Goal: Task Accomplishment & Management: Complete application form

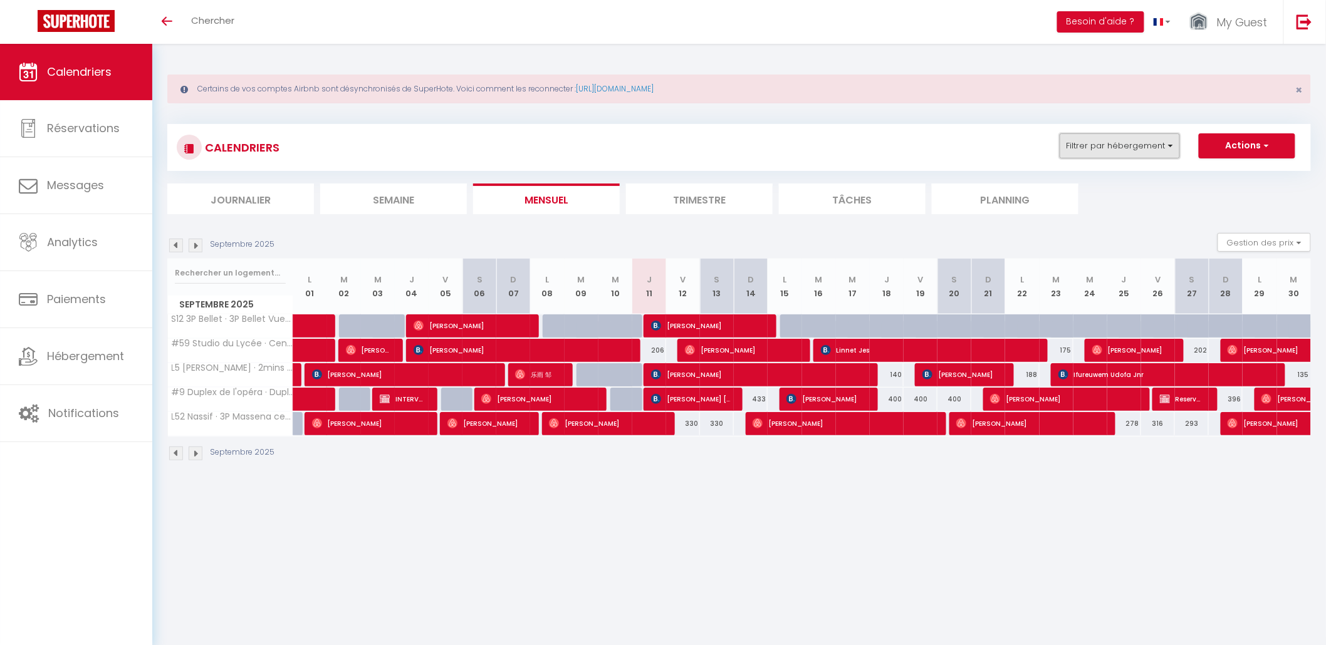
click at [1097, 154] on button "Filtrer par hébergement" at bounding box center [1120, 145] width 120 height 25
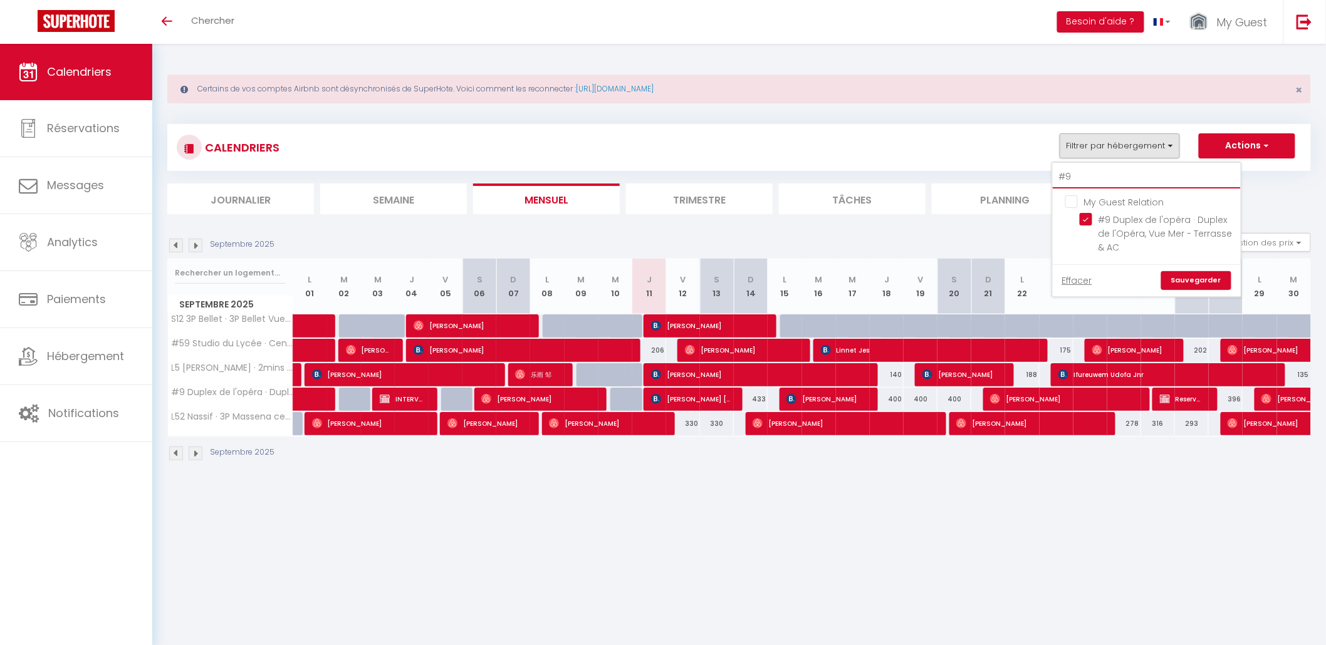
click at [1085, 175] on input "#9" at bounding box center [1147, 177] width 188 height 23
type input "#"
checkbox input "false"
type input "#33"
click at [1091, 220] on input "#33 Suite Smolett · Suite Smollet balcons 2mins Tramway & 10 mins Mer" at bounding box center [1158, 219] width 157 height 13
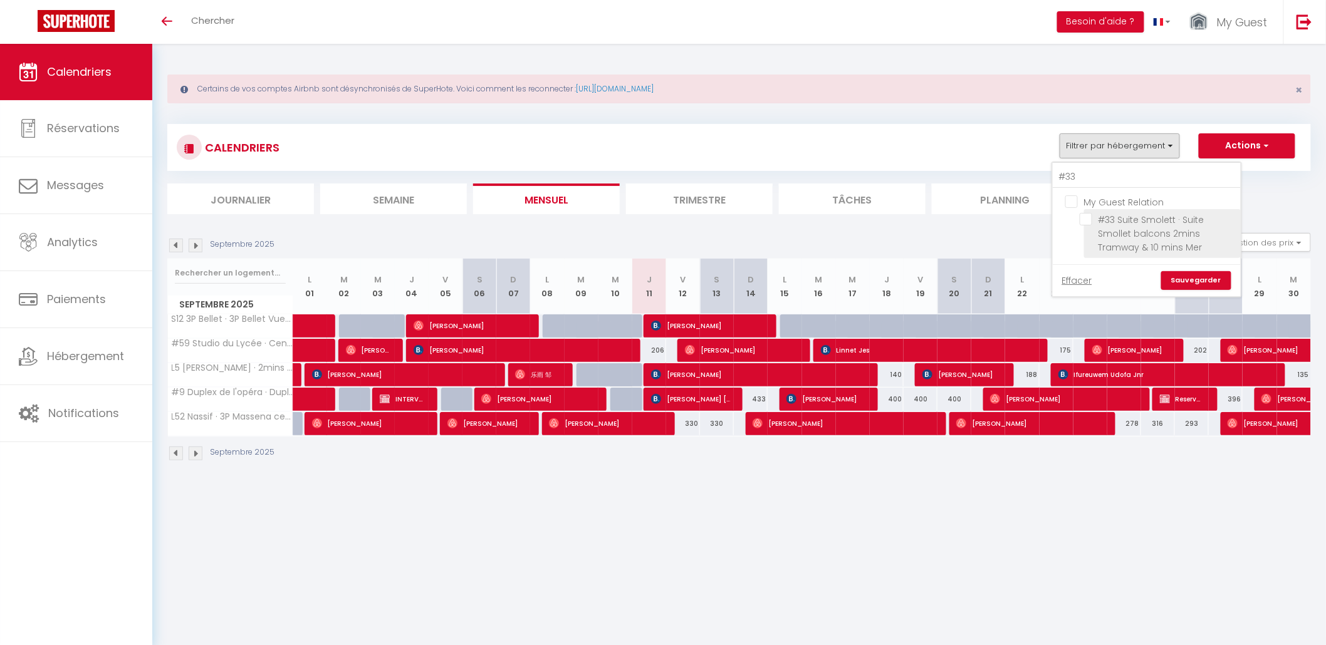
checkbox input "true"
click at [1188, 284] on link "Sauvegarder" at bounding box center [1196, 280] width 70 height 19
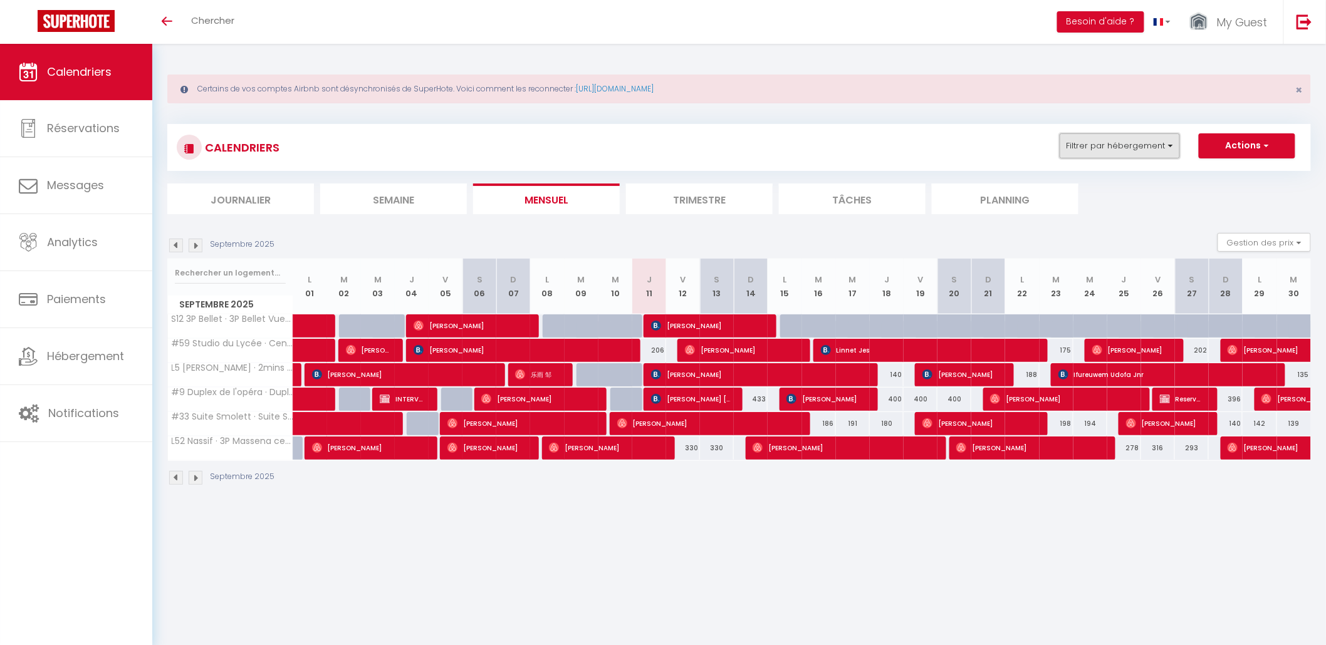
click at [1128, 155] on button "Filtrer par hébergement" at bounding box center [1120, 145] width 120 height 25
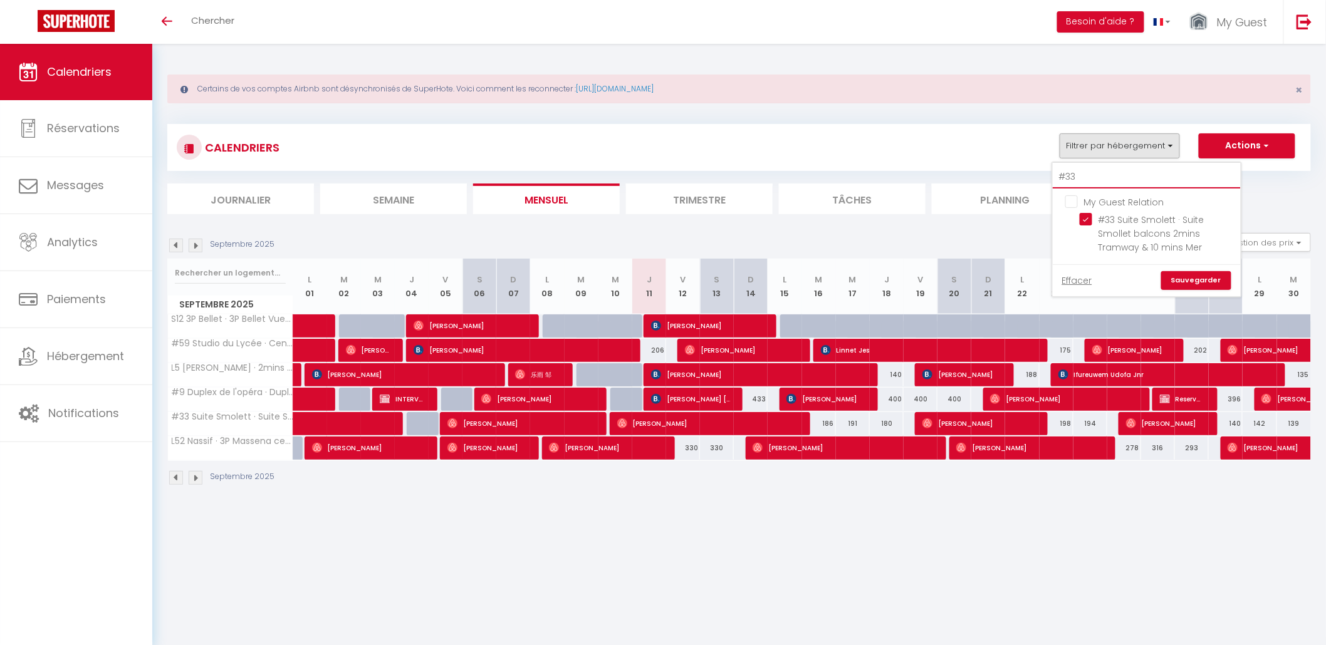
click at [1096, 180] on input "#33" at bounding box center [1147, 177] width 188 height 23
type input "#3"
checkbox input "false"
type input "#"
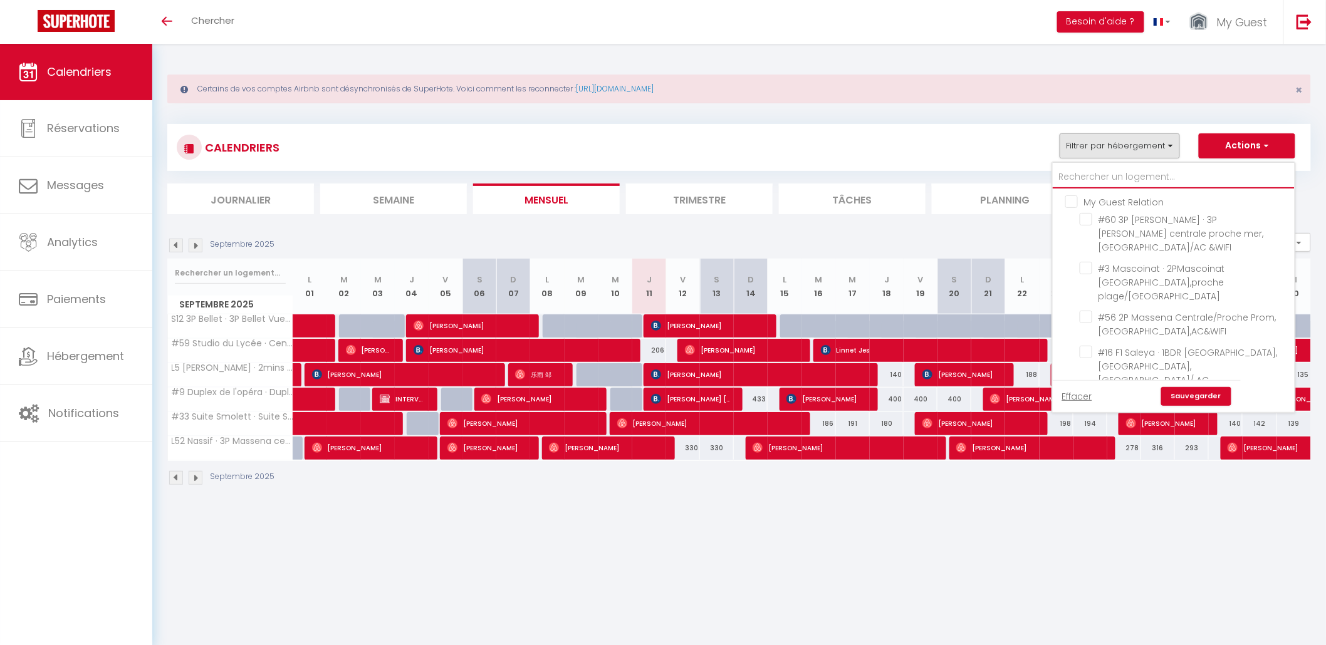
checkbox input "false"
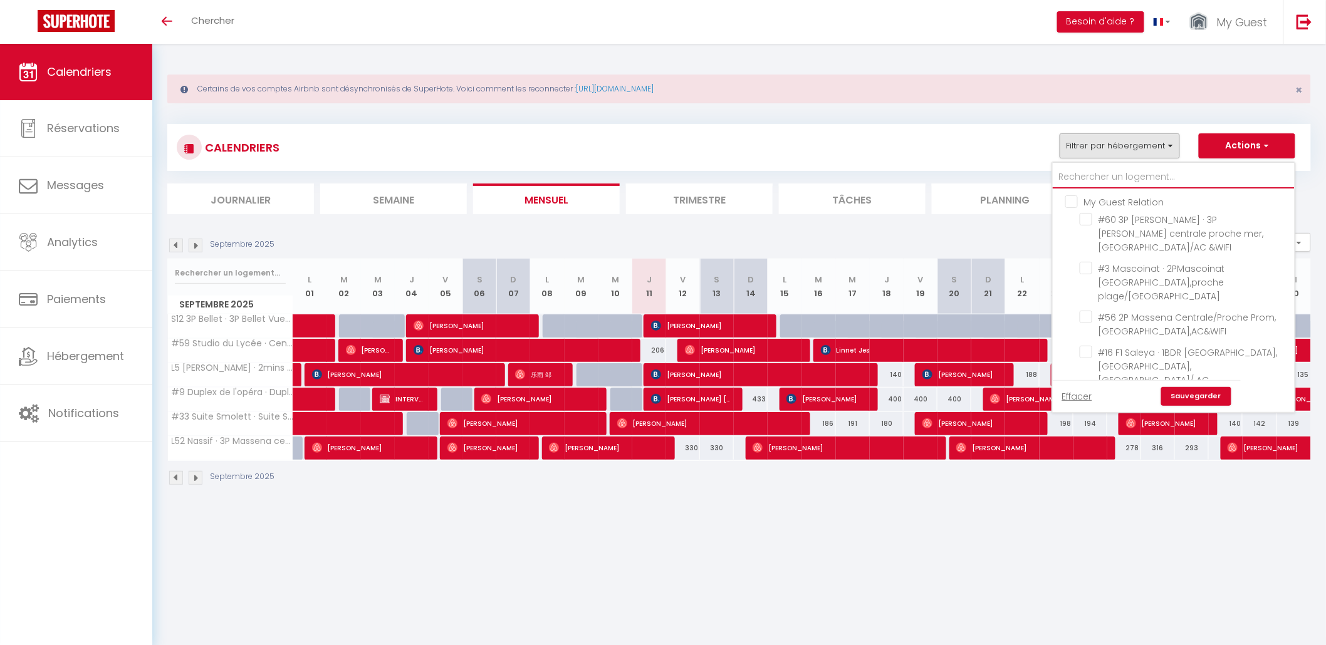
checkbox input "false"
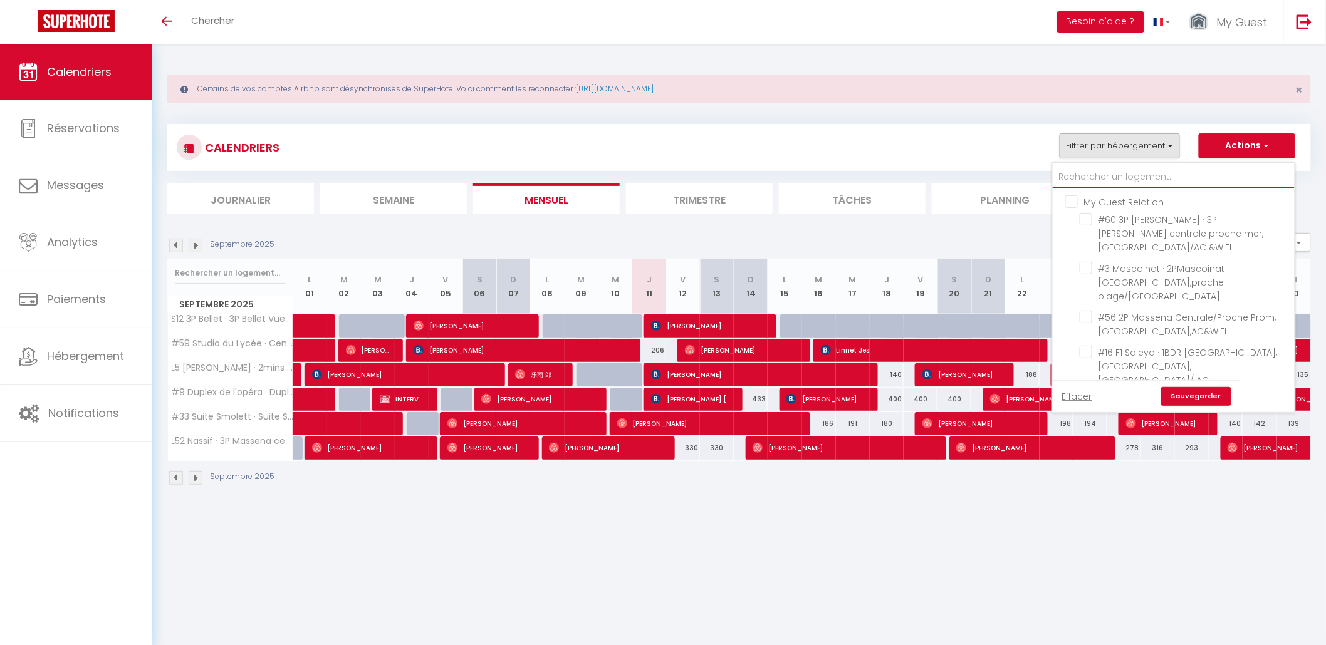
checkbox input "false"
type input "L"
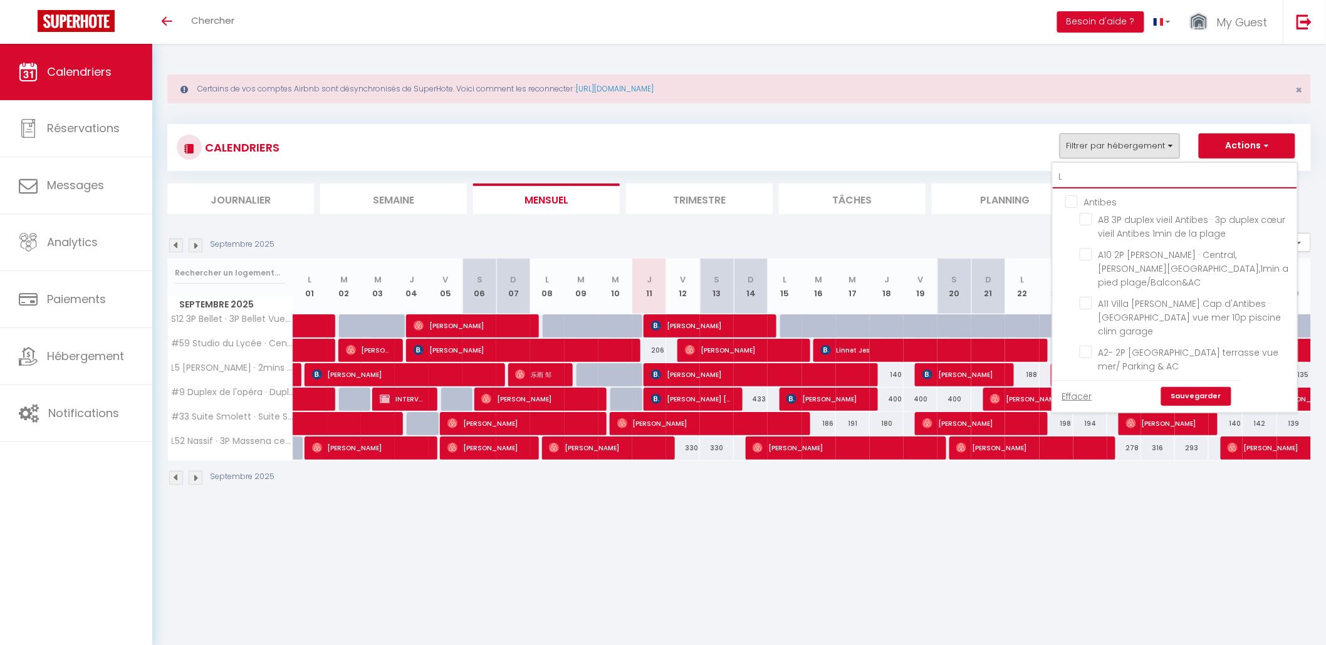
checkbox input "false"
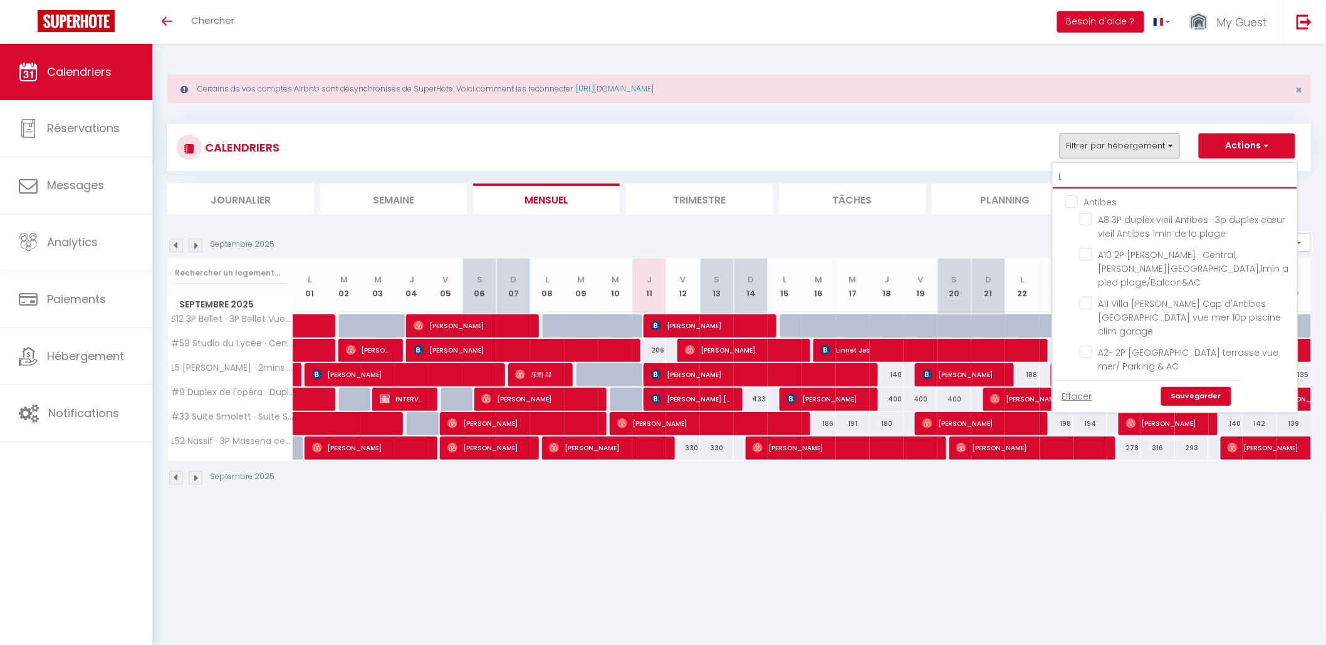
checkbox input "false"
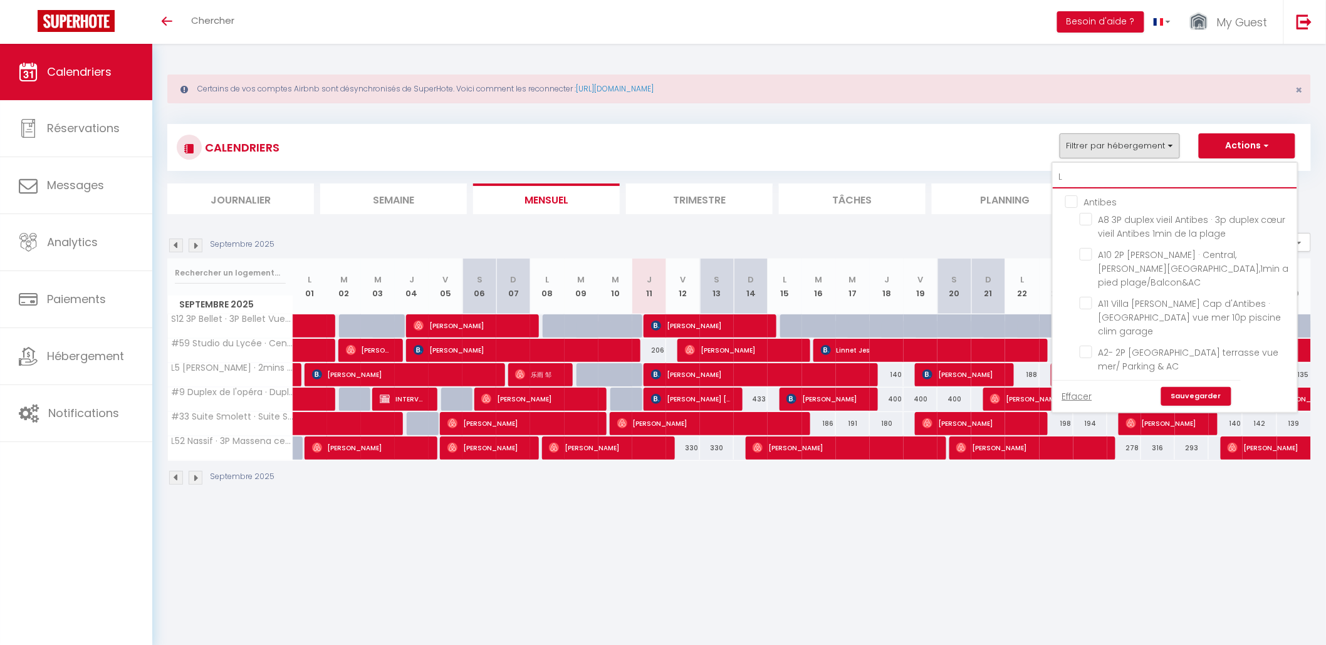
checkbox input "false"
checkbox input "true"
checkbox input "false"
checkbox input "true"
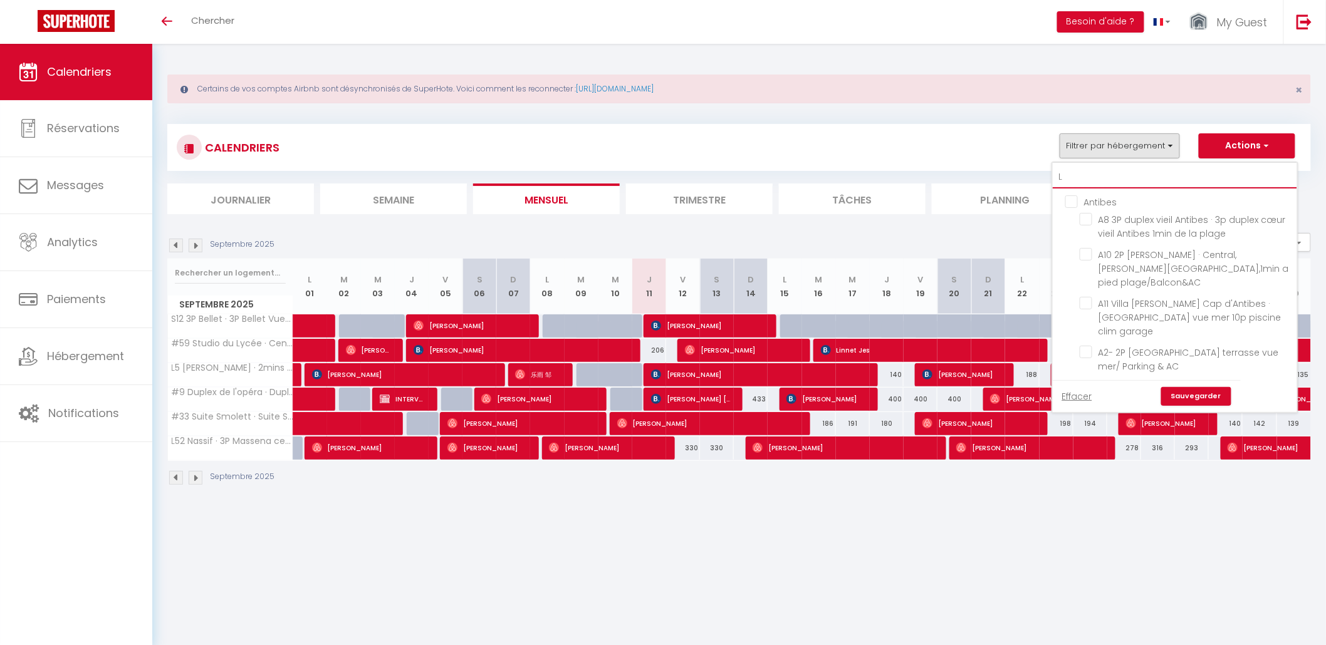
checkbox input "false"
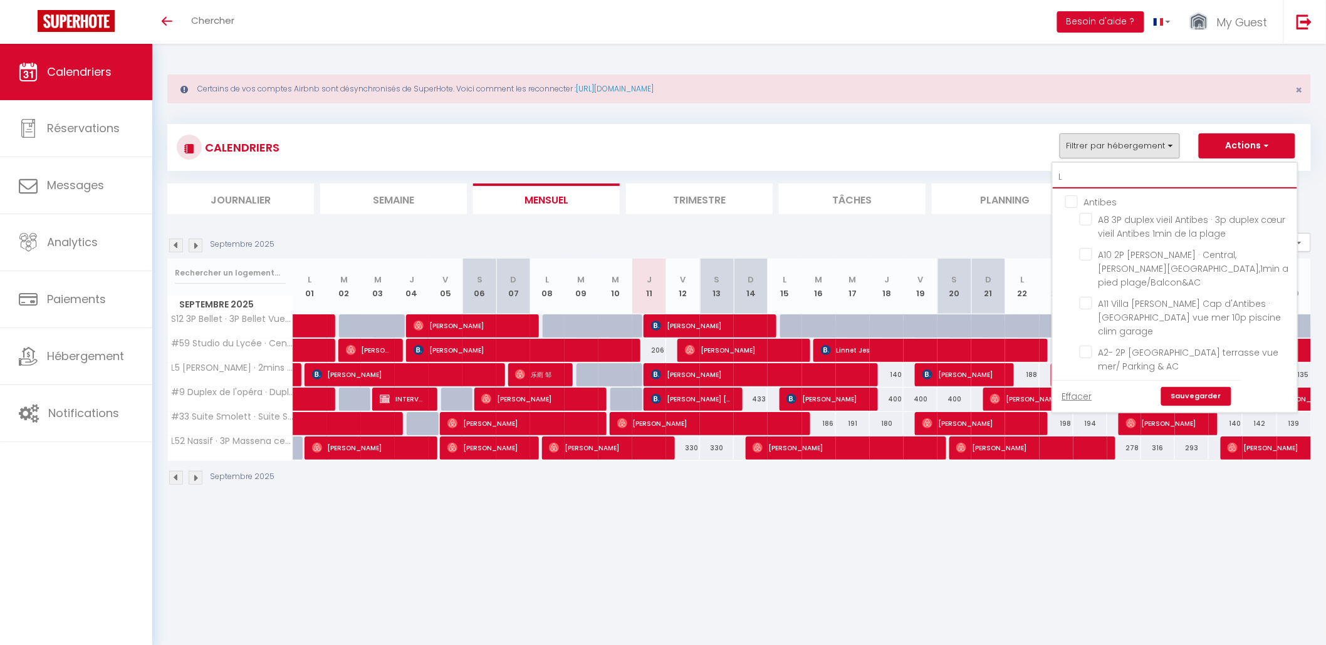
checkbox input "false"
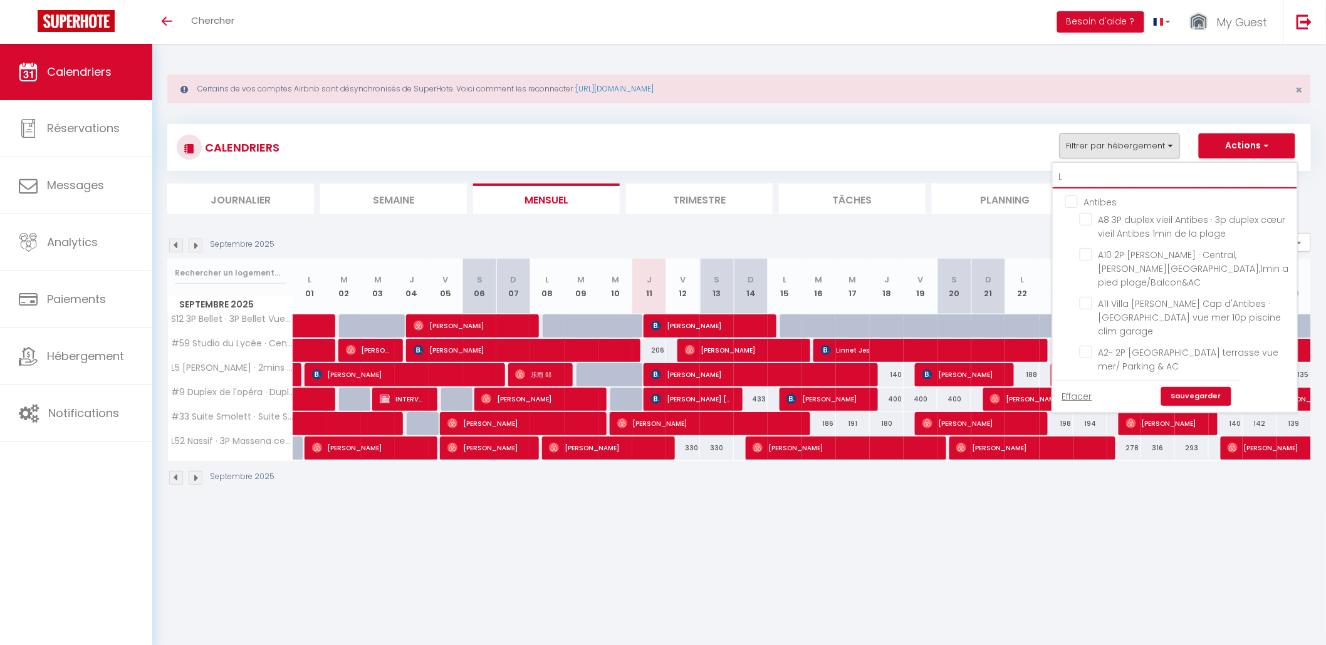
checkbox input "false"
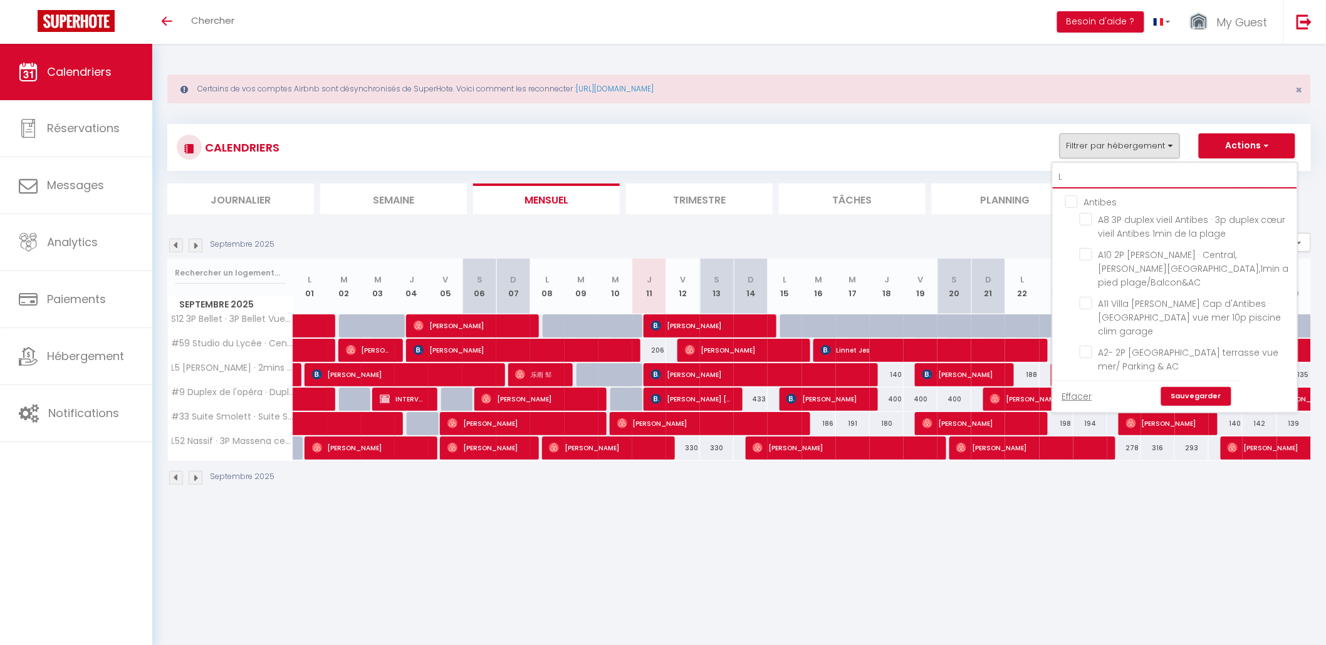
checkbox input "false"
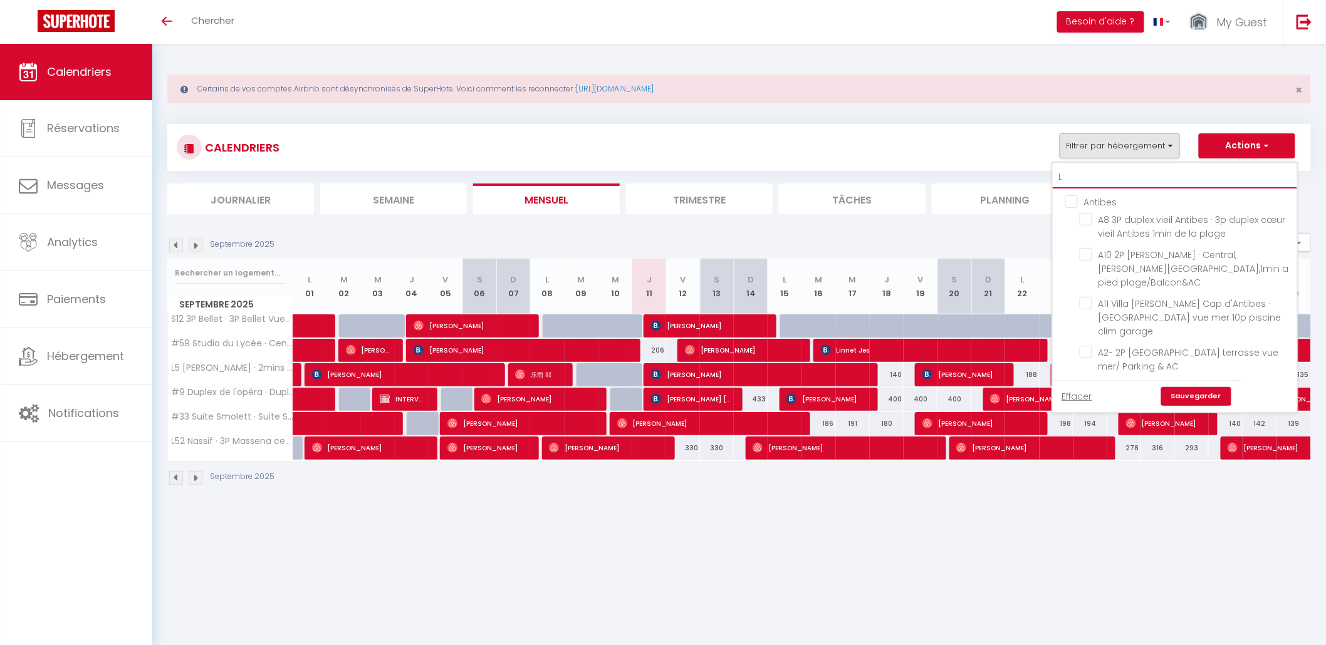
checkbox input "false"
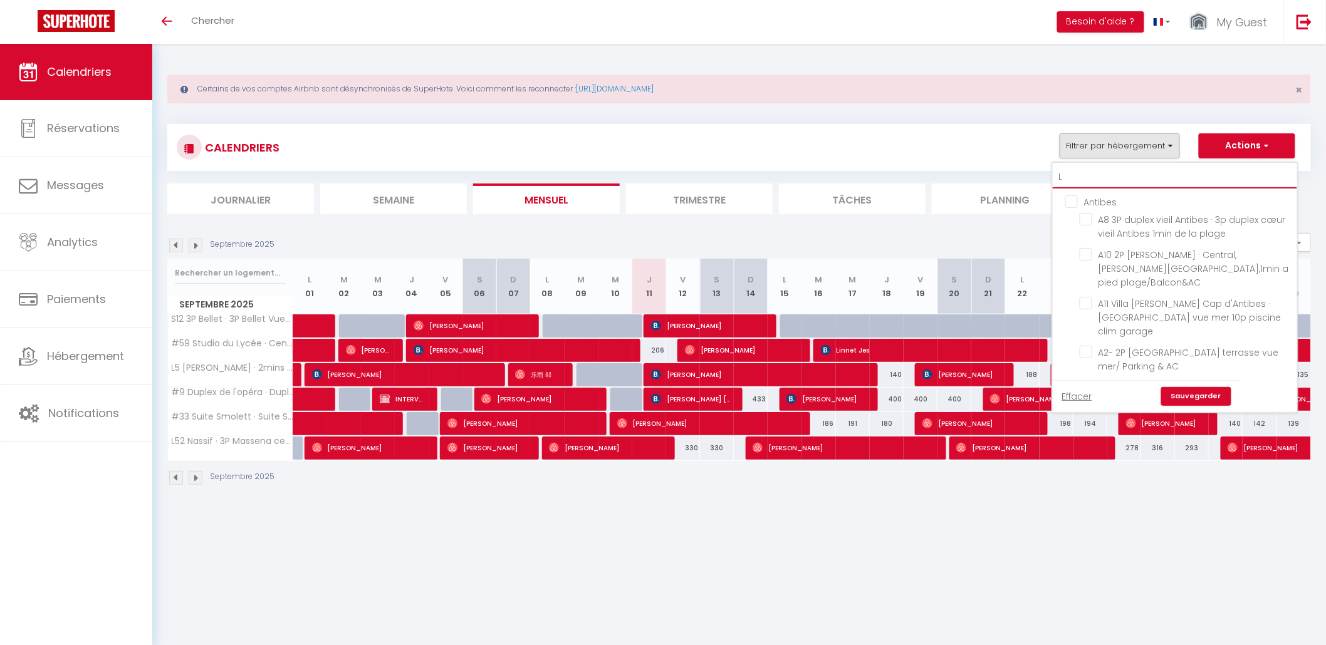
checkbox input "false"
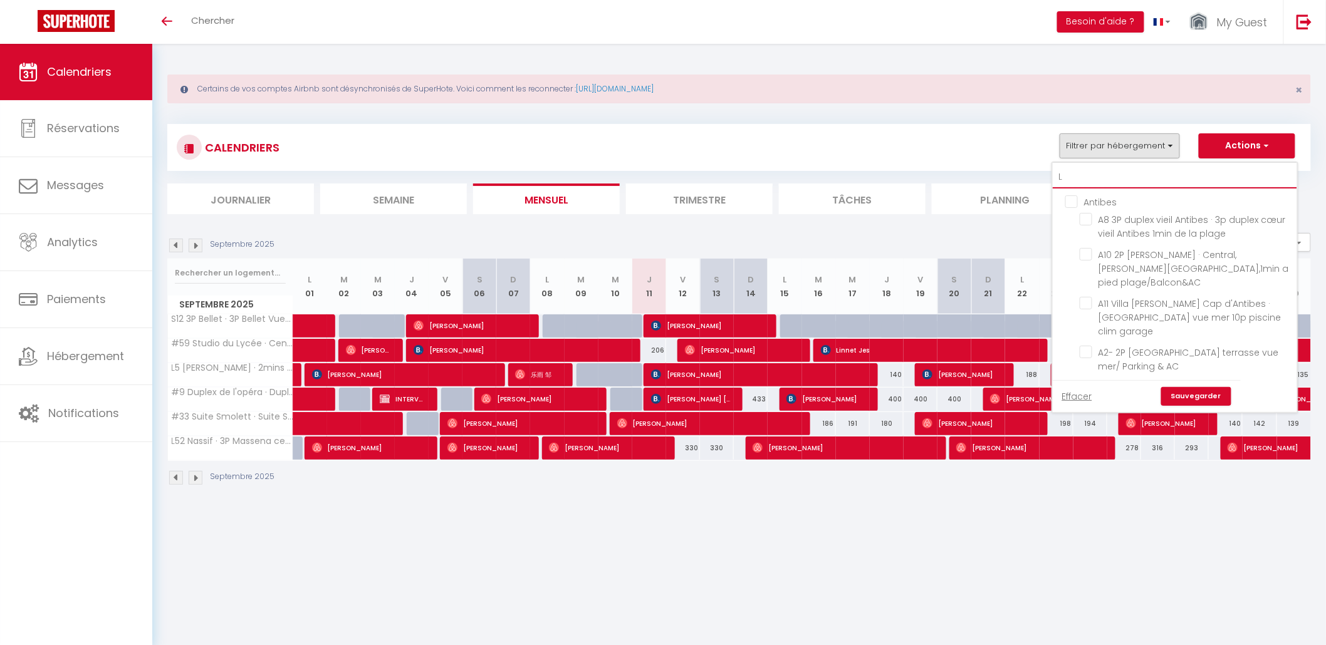
checkbox input "false"
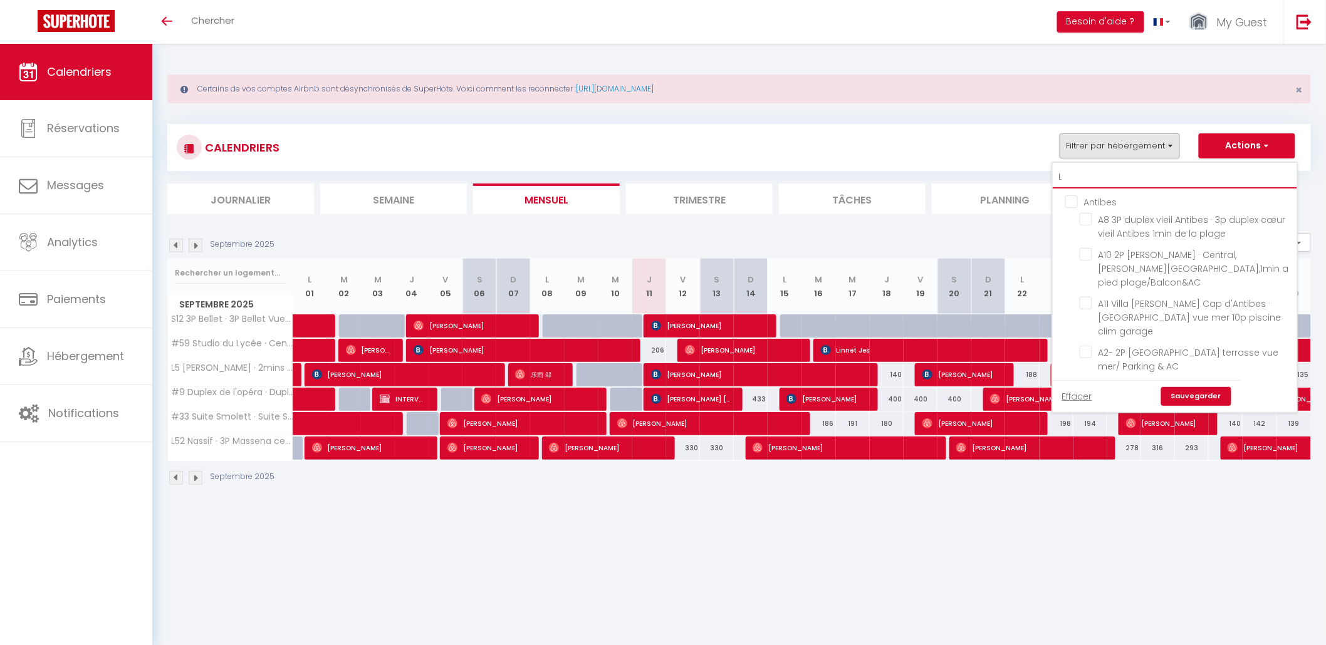
checkbox input "false"
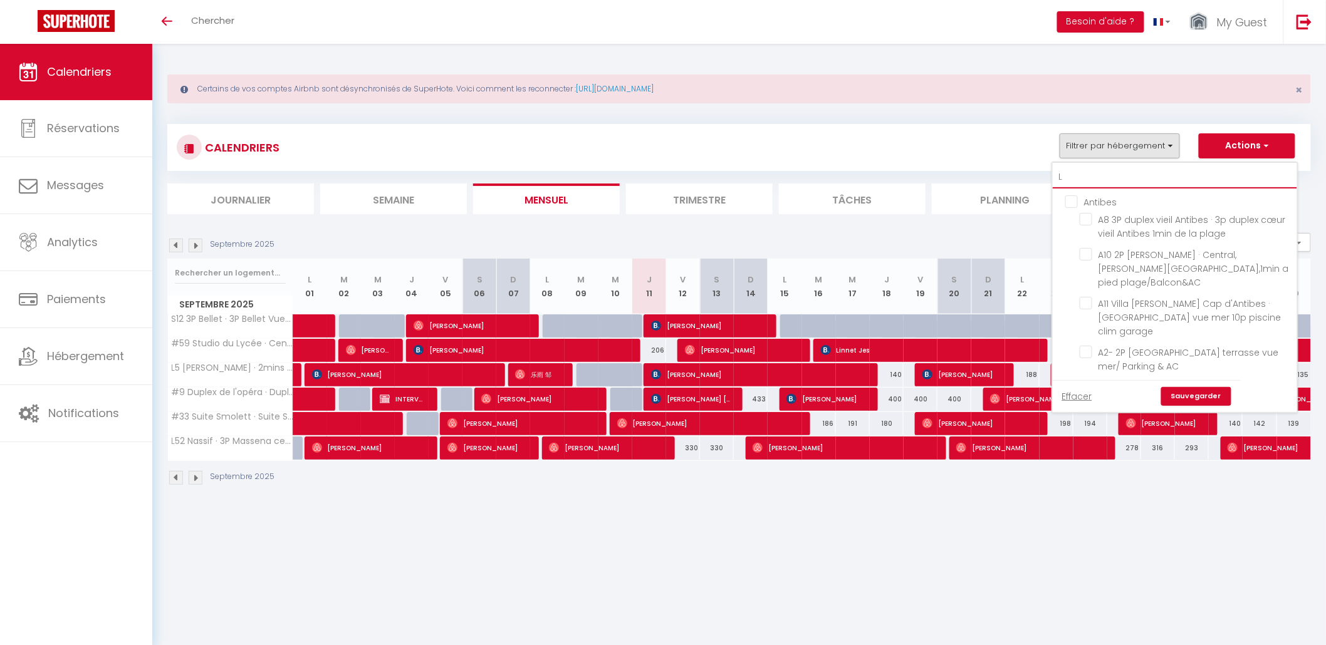
checkbox input "false"
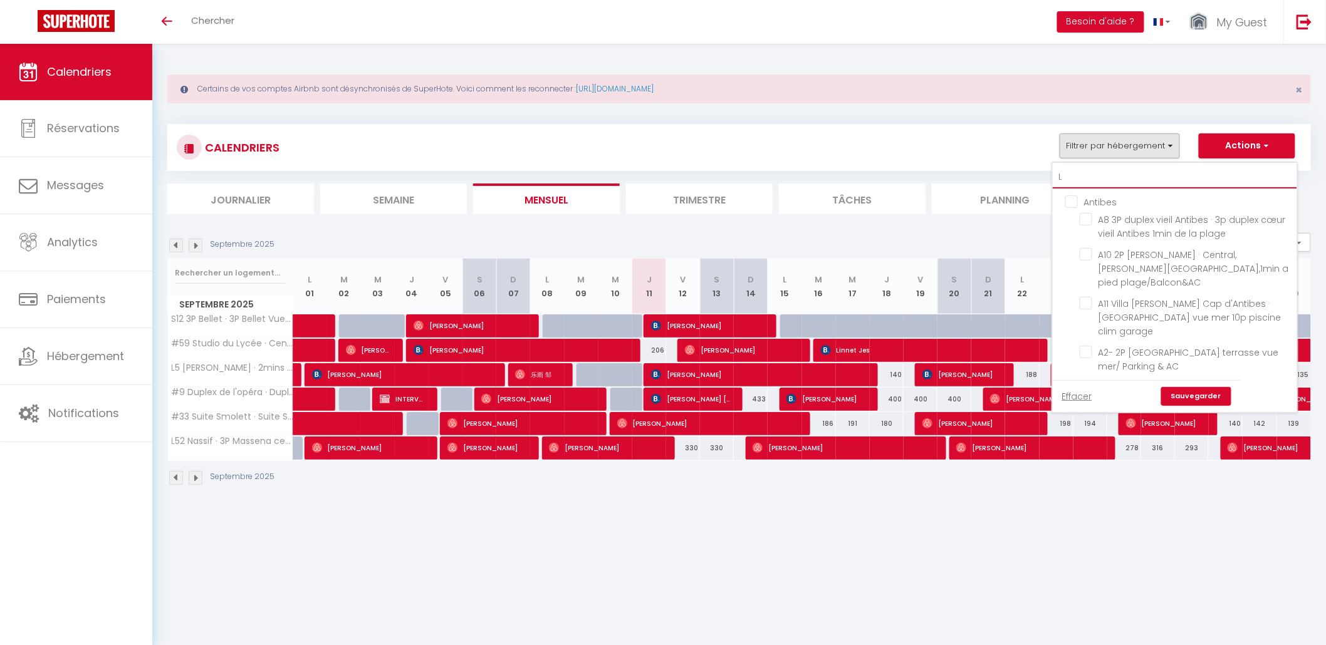
checkbox input "false"
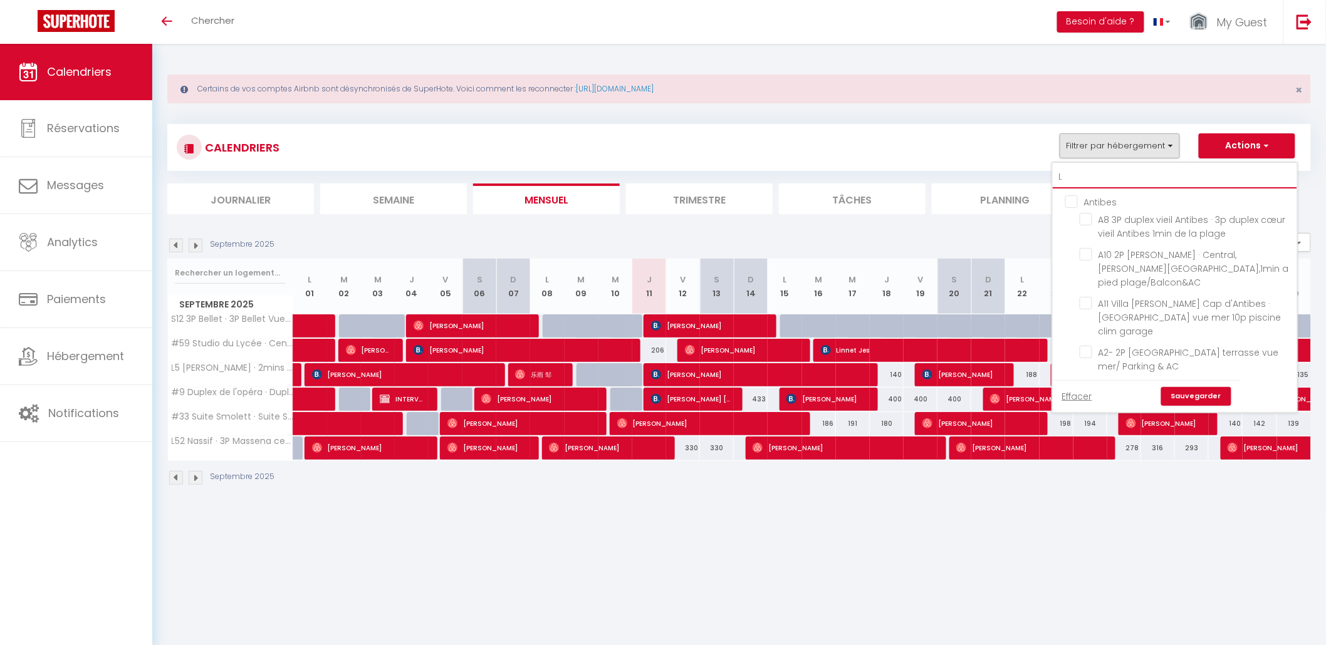
checkbox input "false"
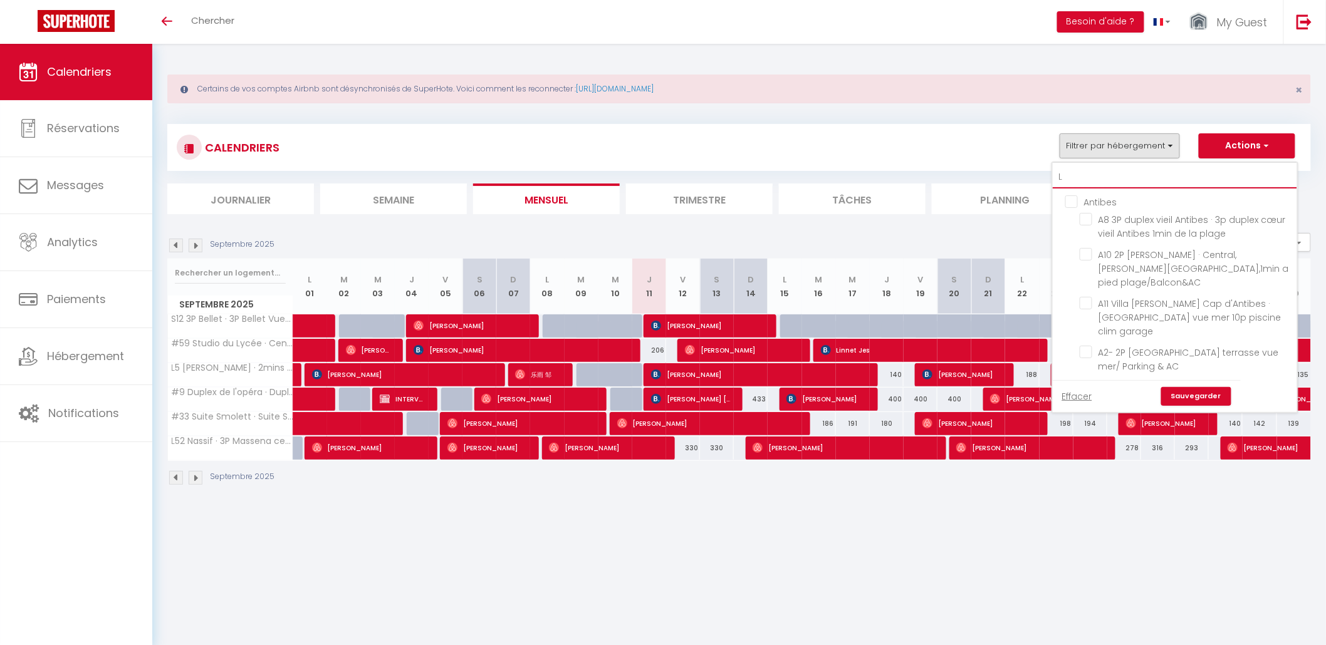
checkbox input "false"
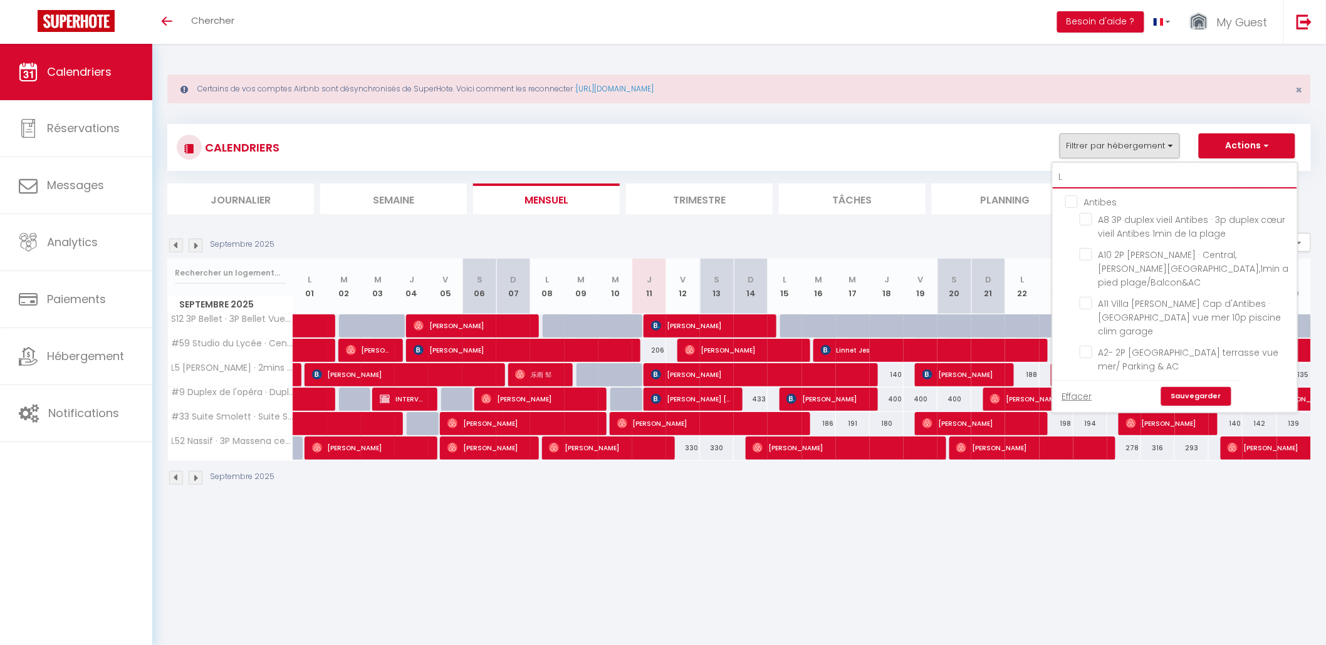
checkbox input "false"
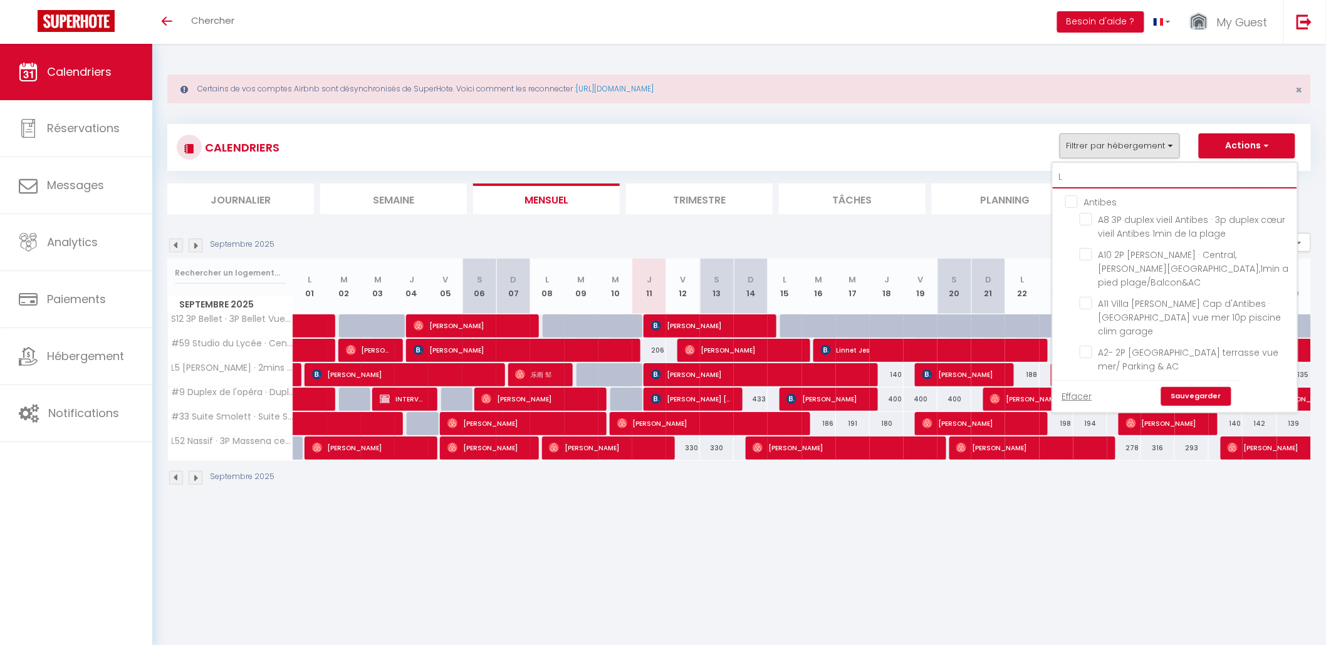
checkbox input "false"
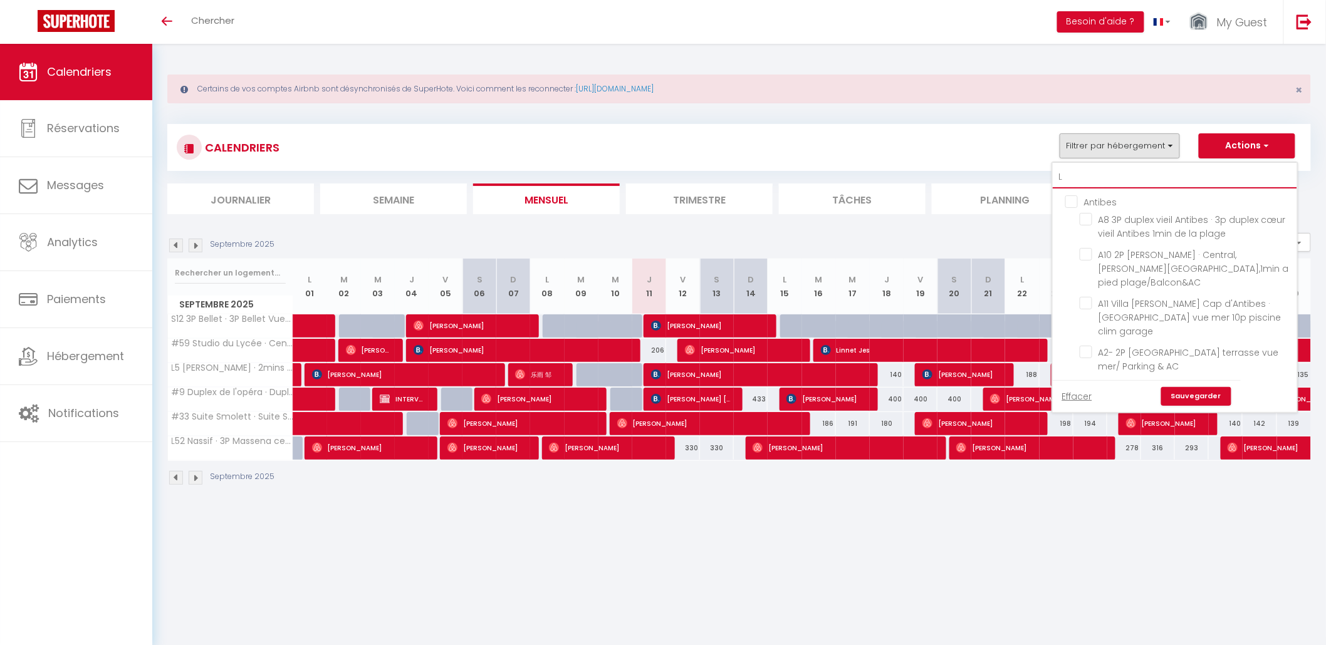
checkbox input "false"
type input "L2"
checkbox input "false"
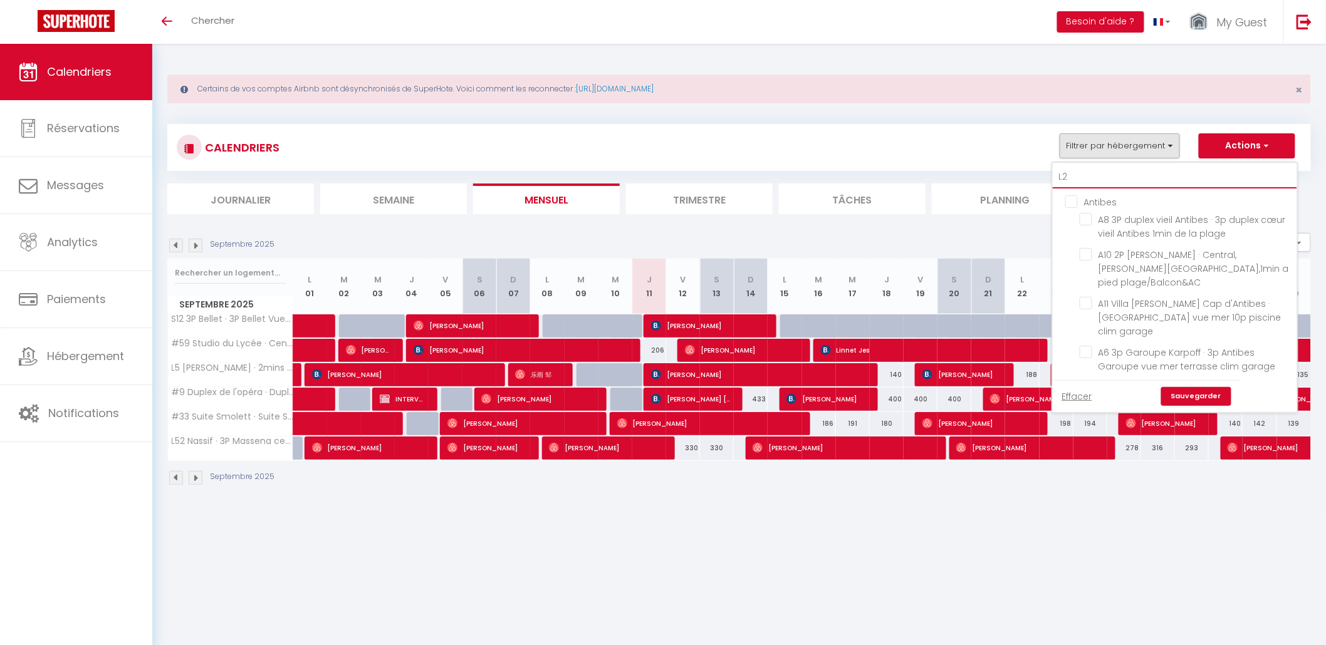
checkbox input "false"
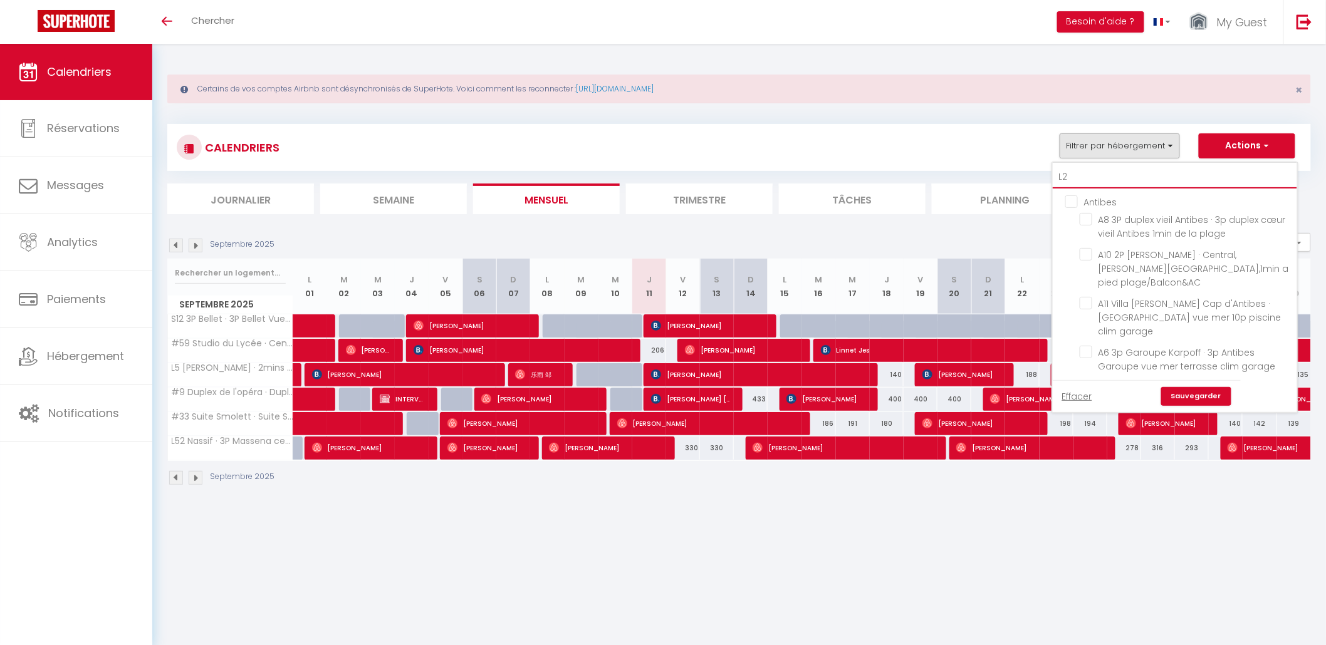
type input "L20"
checkbox input "false"
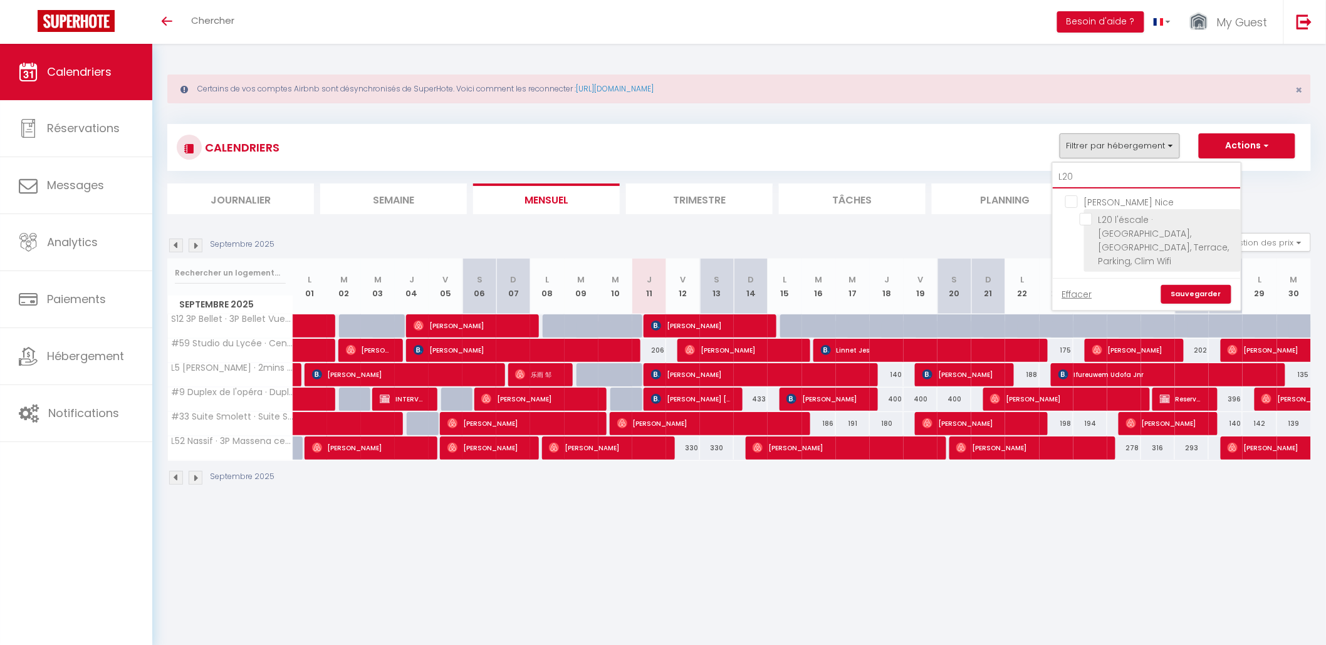
type input "L20"
click at [1088, 220] on input "L20 l'éscale · [GEOGRAPHIC_DATA], [GEOGRAPHIC_DATA], Terrace, Parking, Clim Wifi" at bounding box center [1158, 219] width 157 height 13
checkbox input "true"
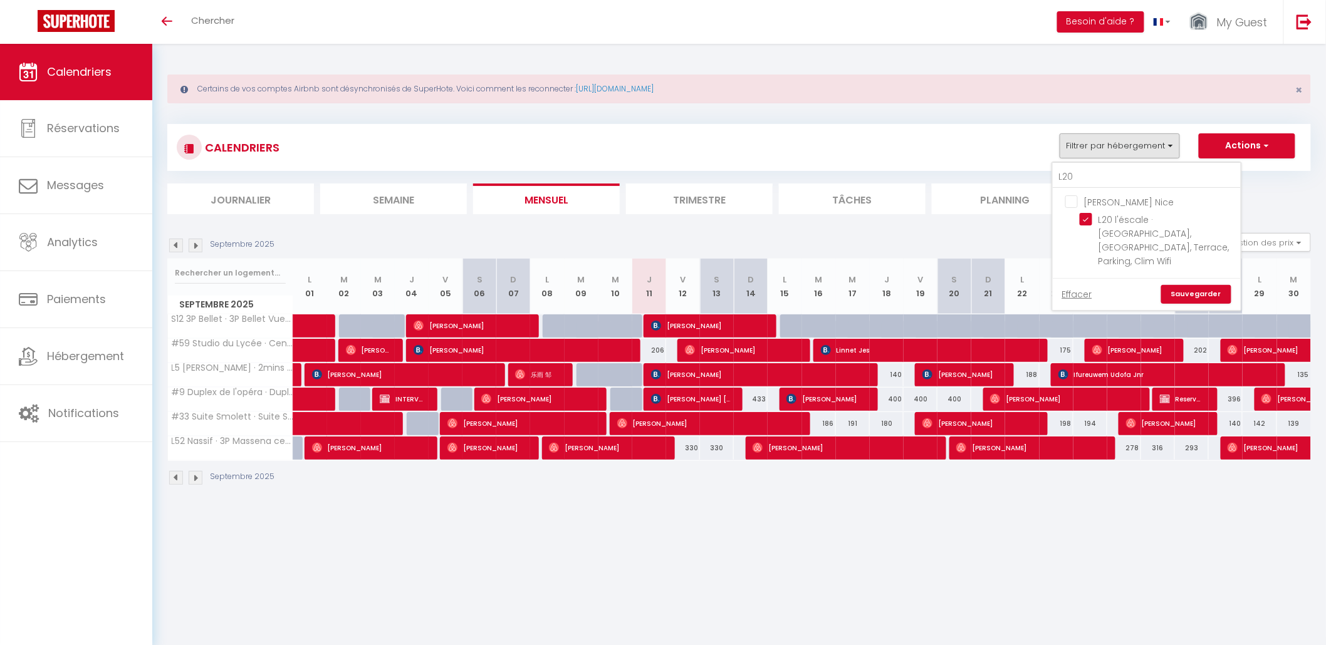
click at [1186, 285] on link "Sauvegarder" at bounding box center [1196, 294] width 70 height 19
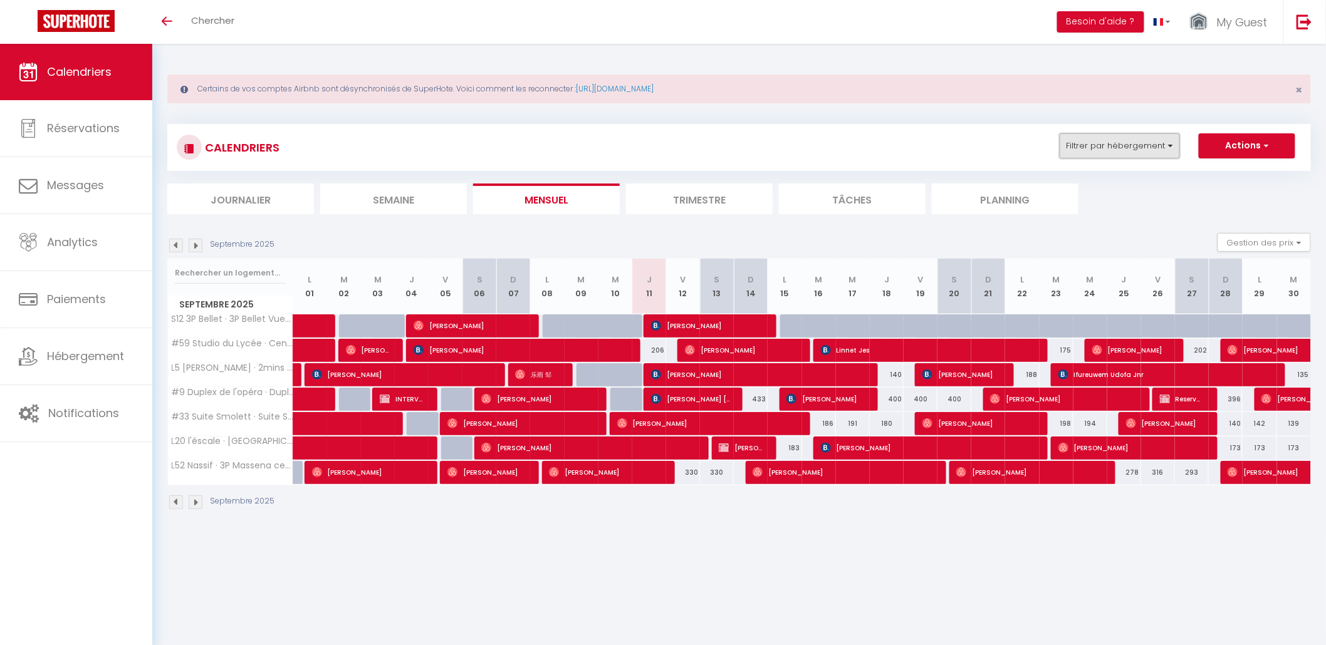
click at [1116, 152] on button "Filtrer par hébergement" at bounding box center [1120, 145] width 120 height 25
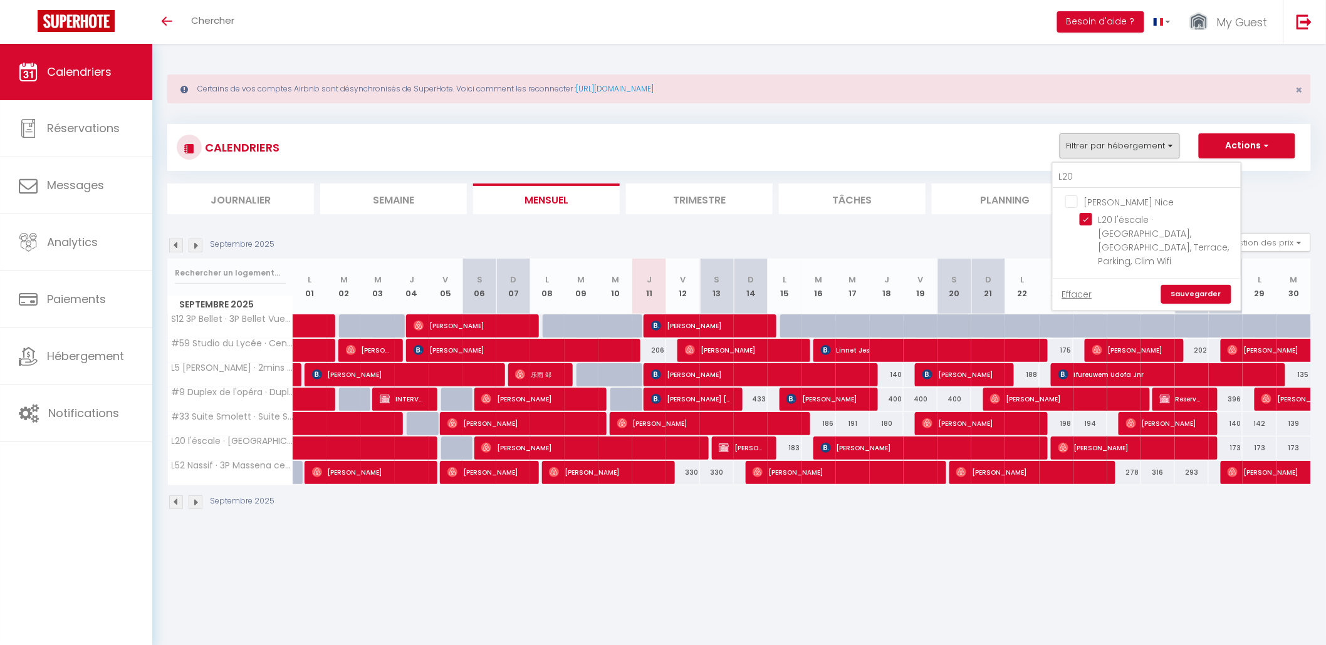
click at [1076, 201] on input "[PERSON_NAME] Nice" at bounding box center [1159, 201] width 188 height 13
checkbox input "false"
click at [1079, 180] on input "L20" at bounding box center [1147, 177] width 188 height 23
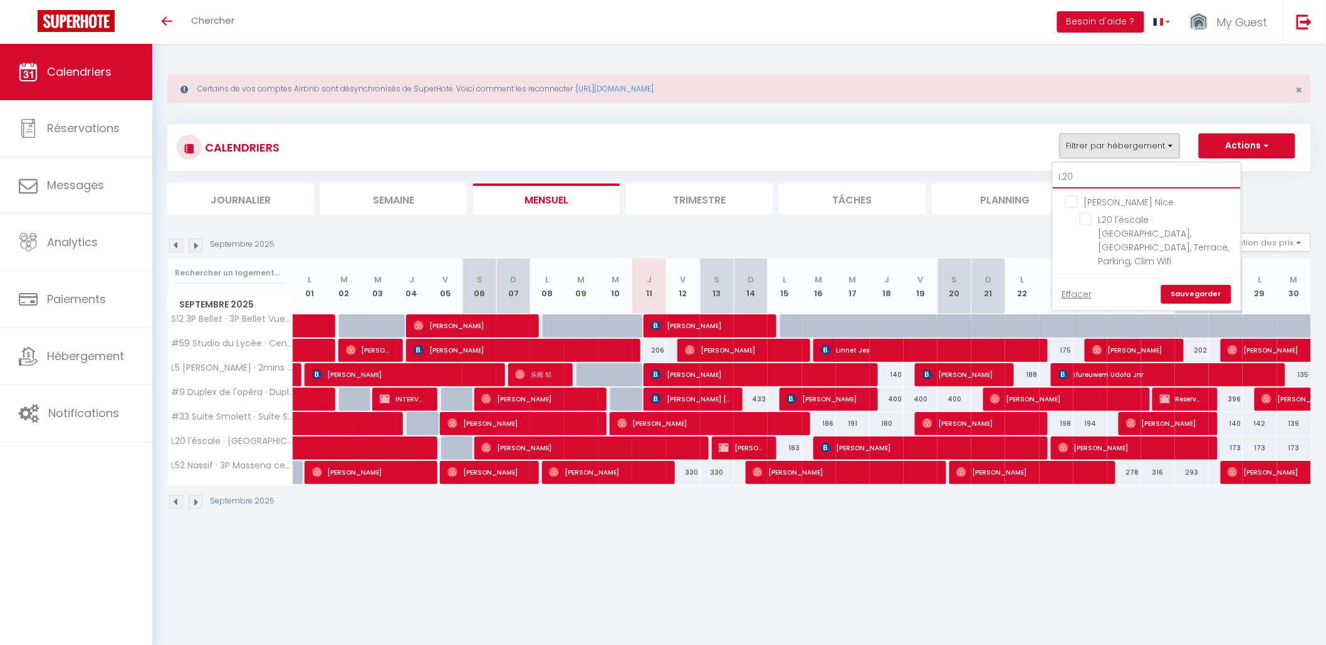
click at [1075, 180] on input "L20" at bounding box center [1147, 177] width 188 height 23
drag, startPoint x: 1075, startPoint y: 180, endPoint x: 1043, endPoint y: 171, distance: 33.7
click at [1043, 171] on div "CALENDRIERS Filtrer par hébergement L20 [PERSON_NAME] Nice L20 l'éscale · [GEOG…" at bounding box center [739, 169] width 1144 height 90
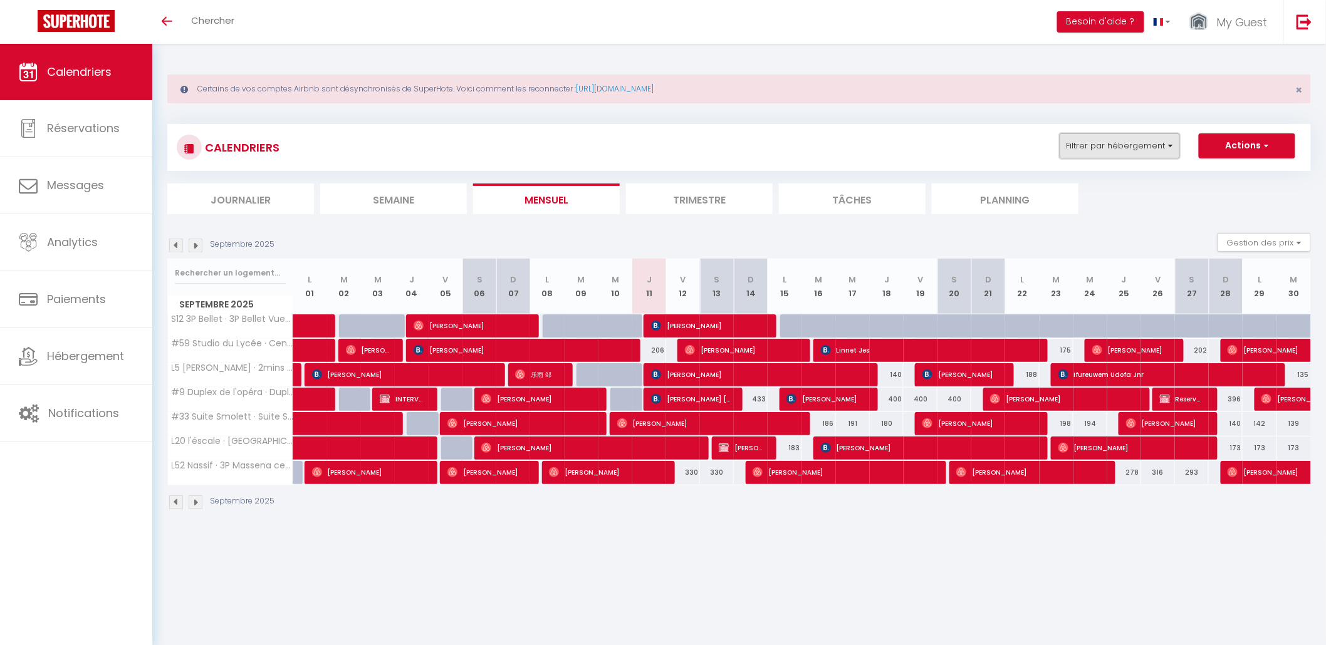
click at [1087, 155] on button "Filtrer par hébergement" at bounding box center [1120, 145] width 120 height 25
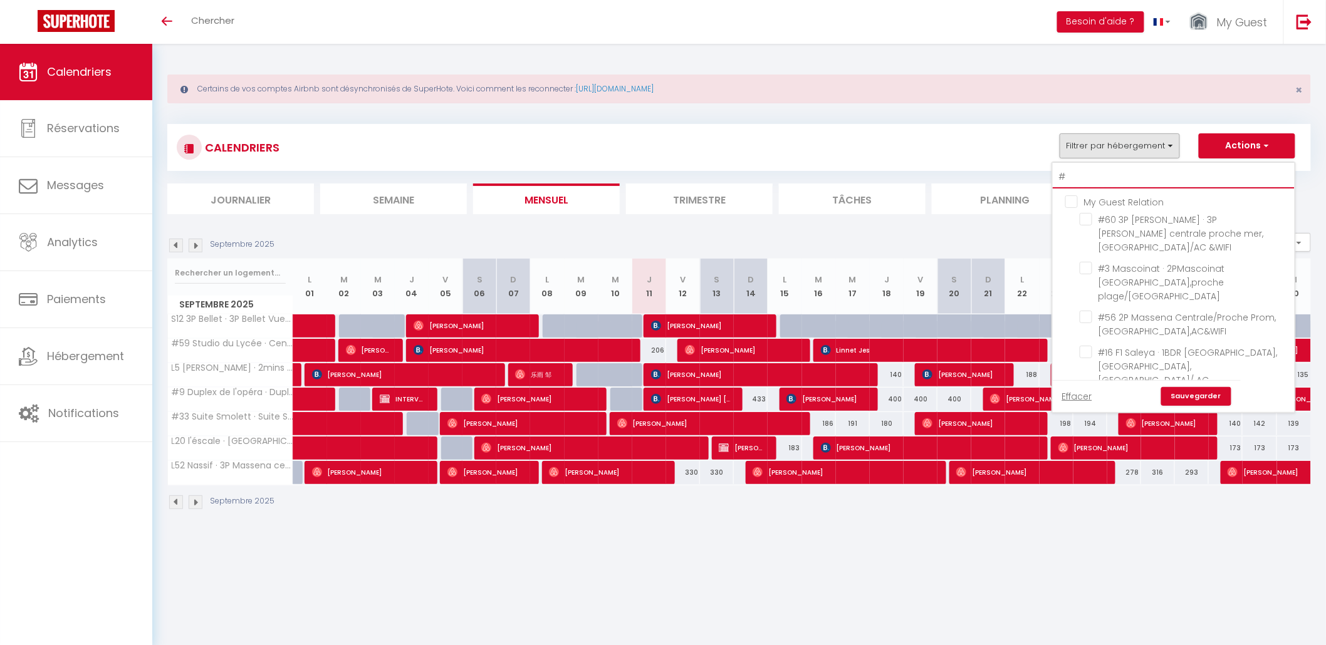
type input "#9"
checkbox input "true"
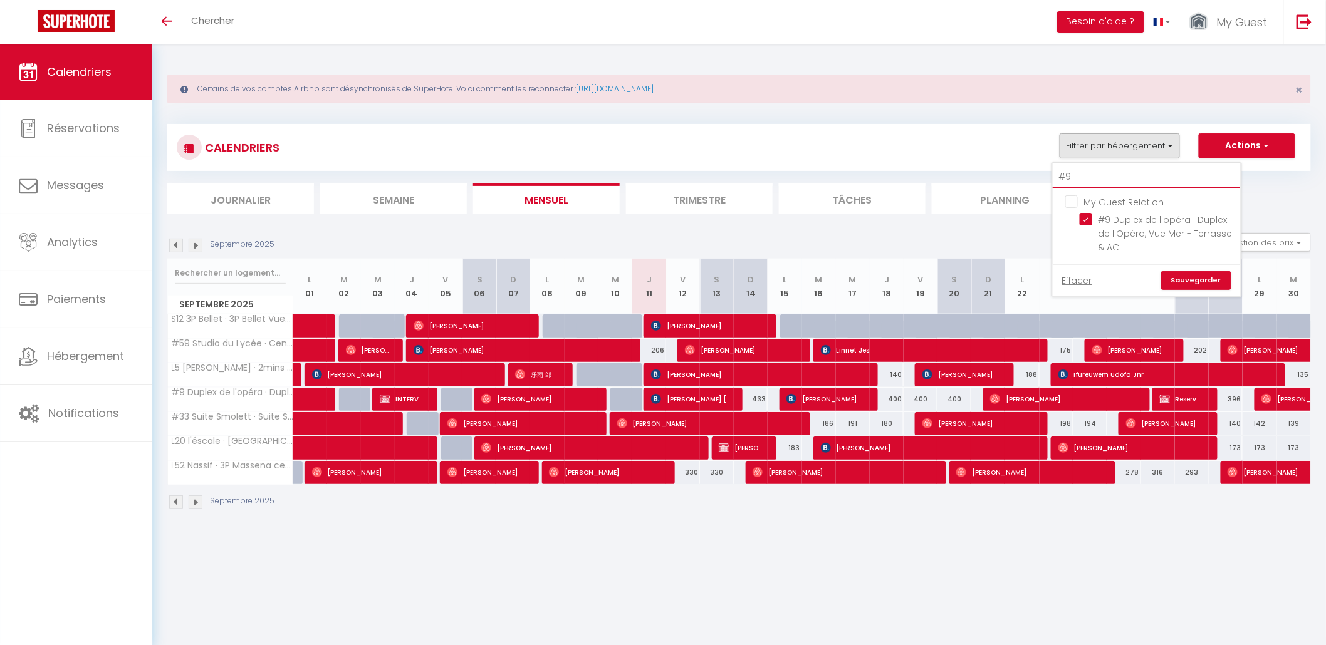
type input "#9"
click at [1193, 275] on link "Sauvegarder" at bounding box center [1196, 280] width 70 height 19
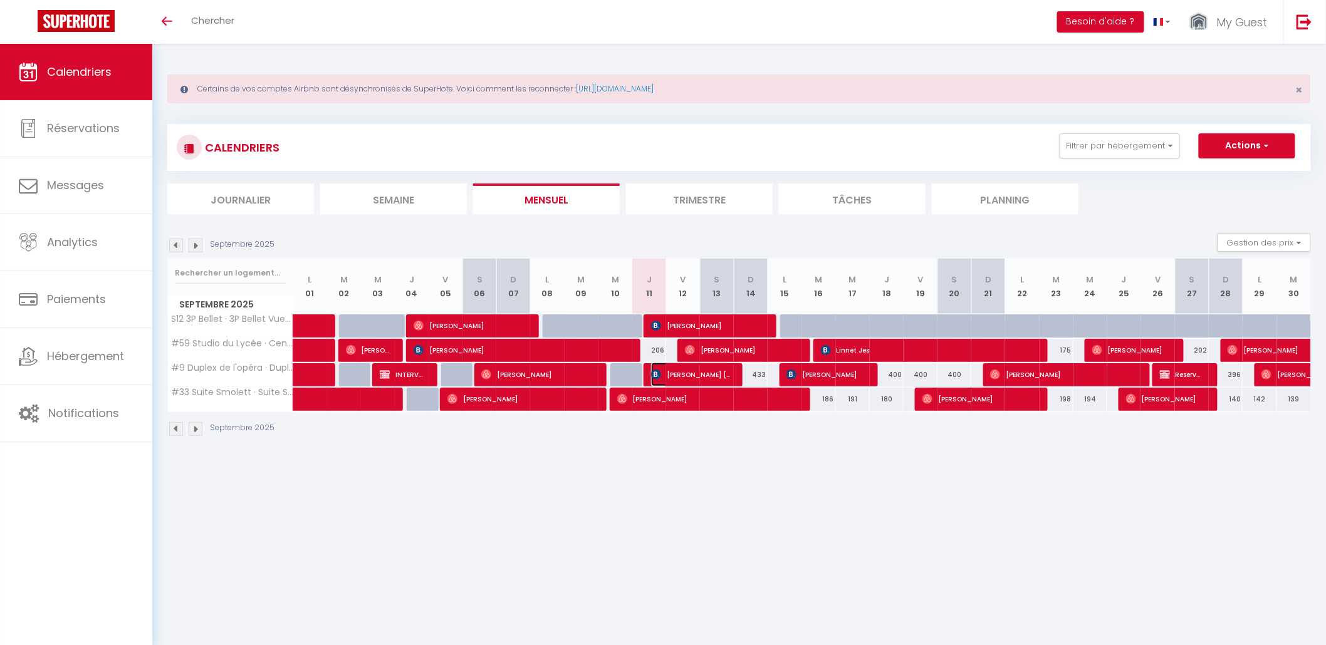
click at [687, 379] on span "[PERSON_NAME] [PERSON_NAME]" at bounding box center [690, 375] width 79 height 24
select select "OK"
select select "KO"
select select "0"
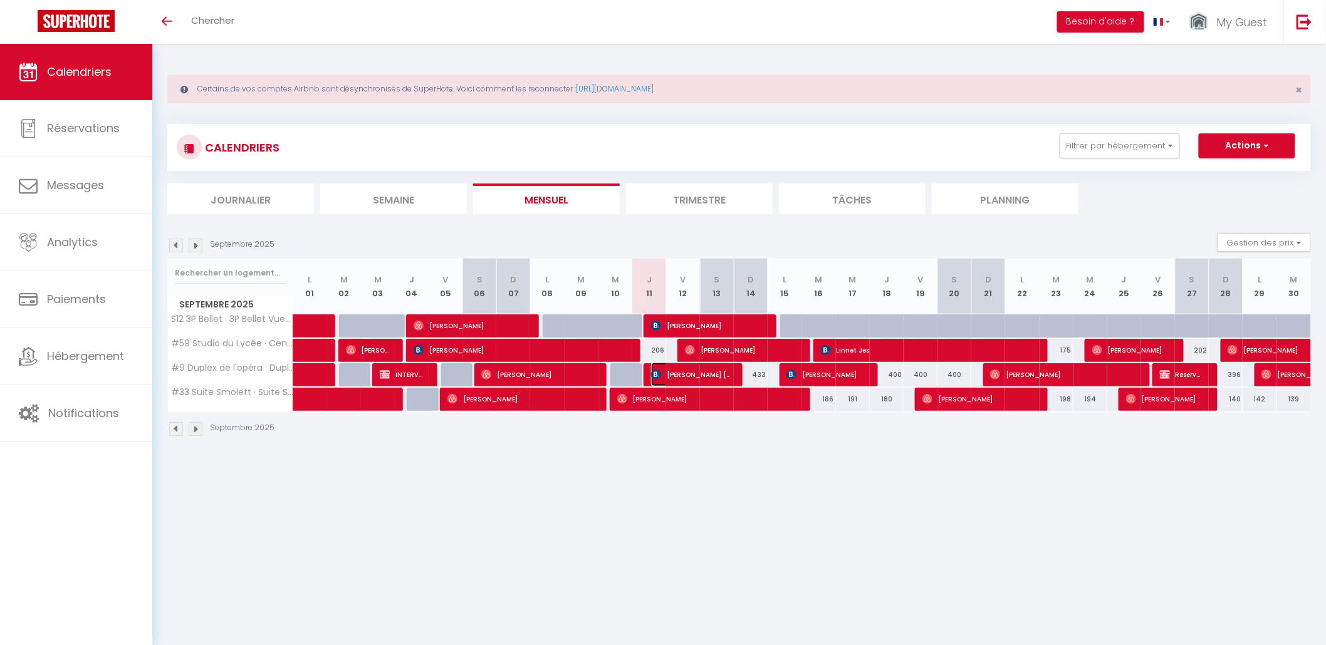
select select "1"
select select
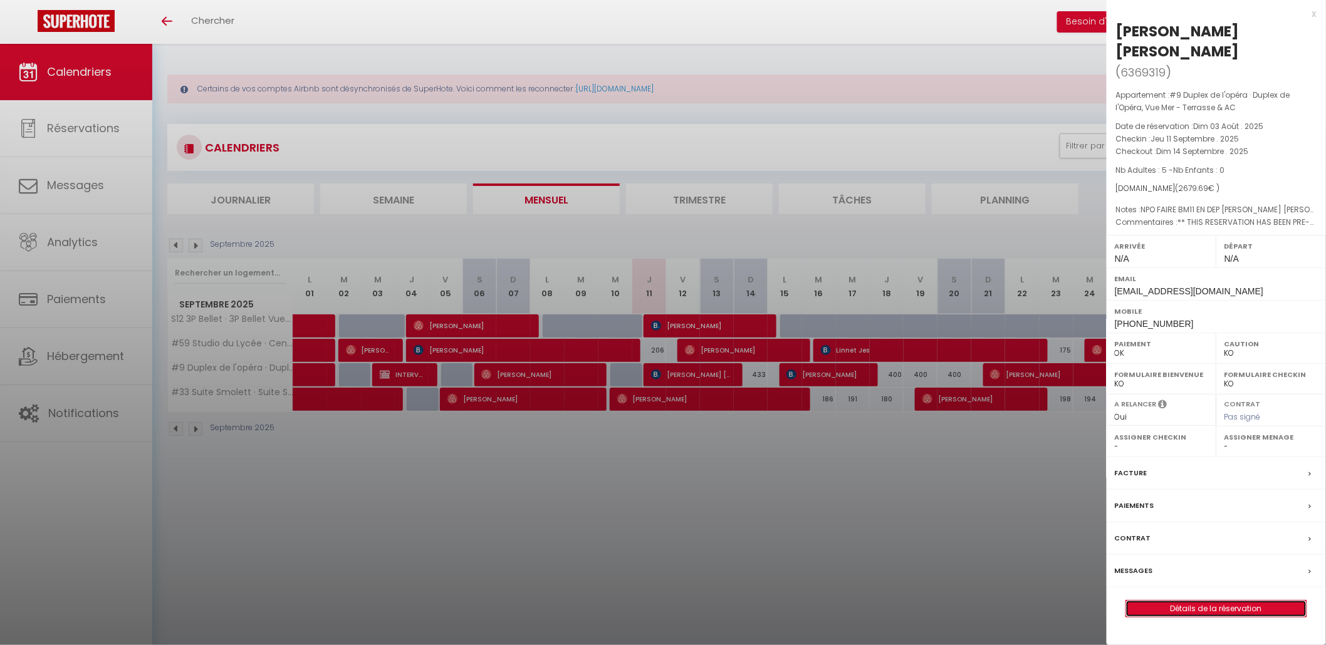
click at [1245, 601] on link "Détails de la réservation" at bounding box center [1216, 609] width 180 height 16
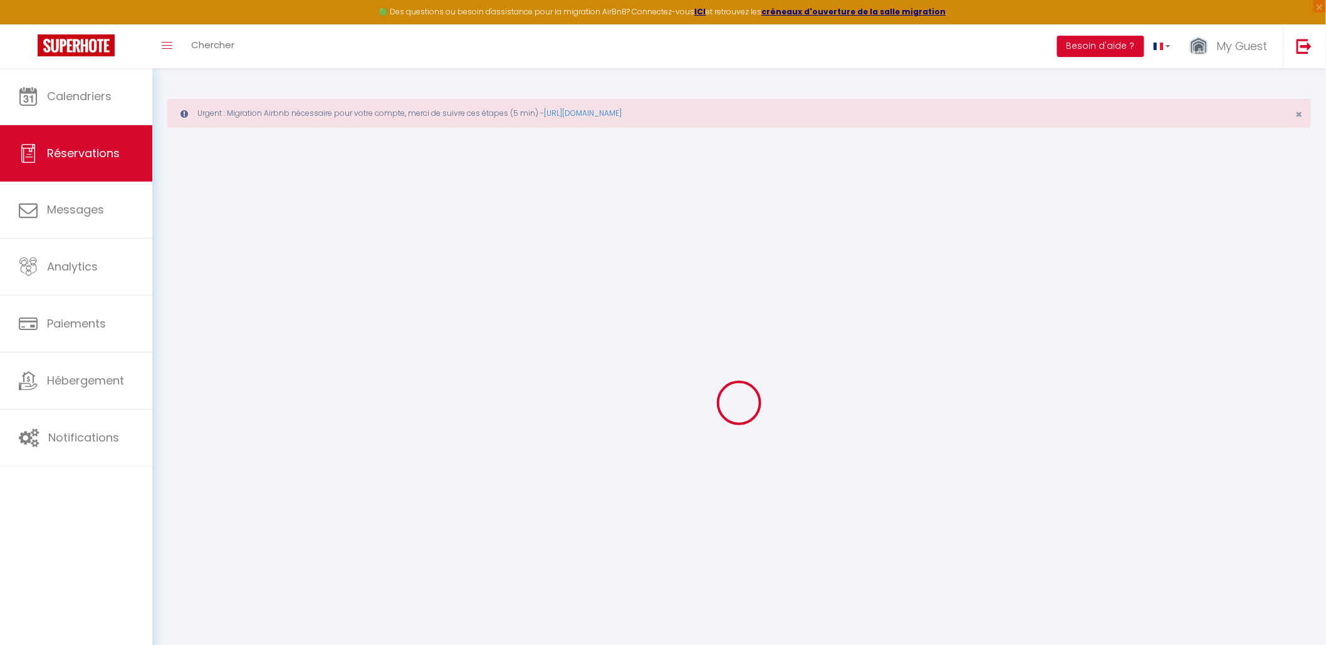
type input "Keren"
type input "[PERSON_NAME]"
type input "[EMAIL_ADDRESS][DOMAIN_NAME]"
type input "[PHONE_NUMBER]"
select select "IL"
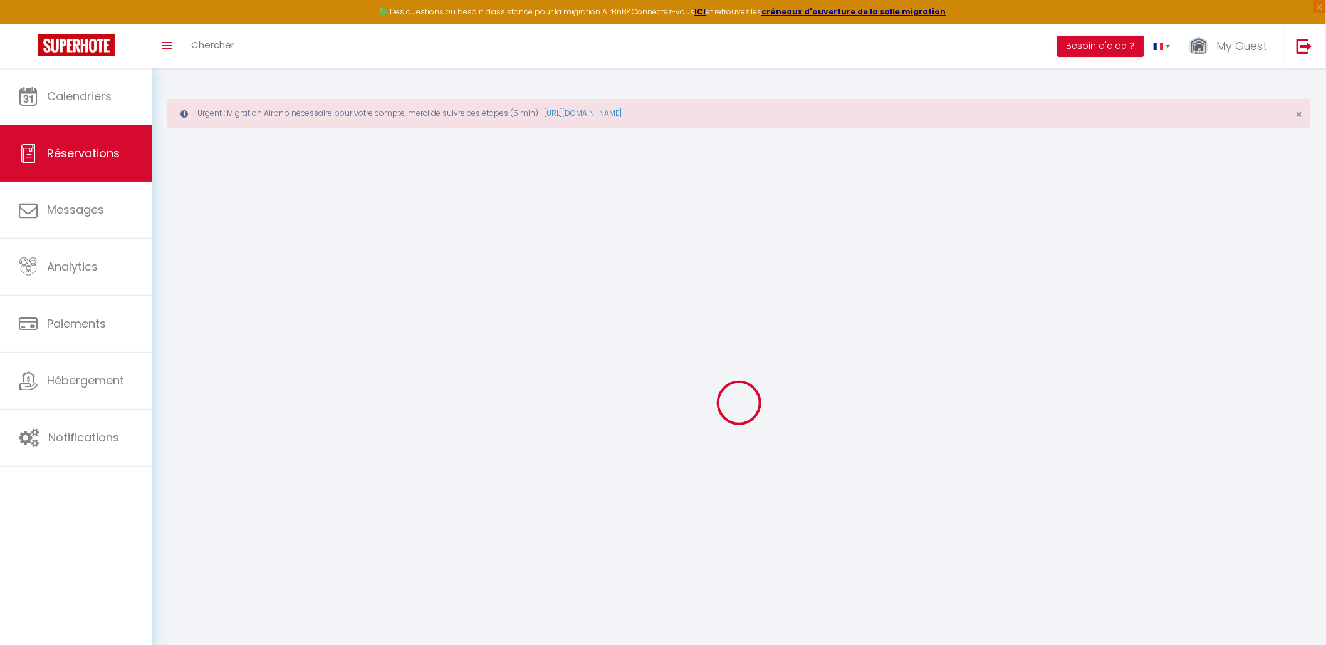
type input "439.15"
type input "37.52"
select select "15757"
select select "1"
select select
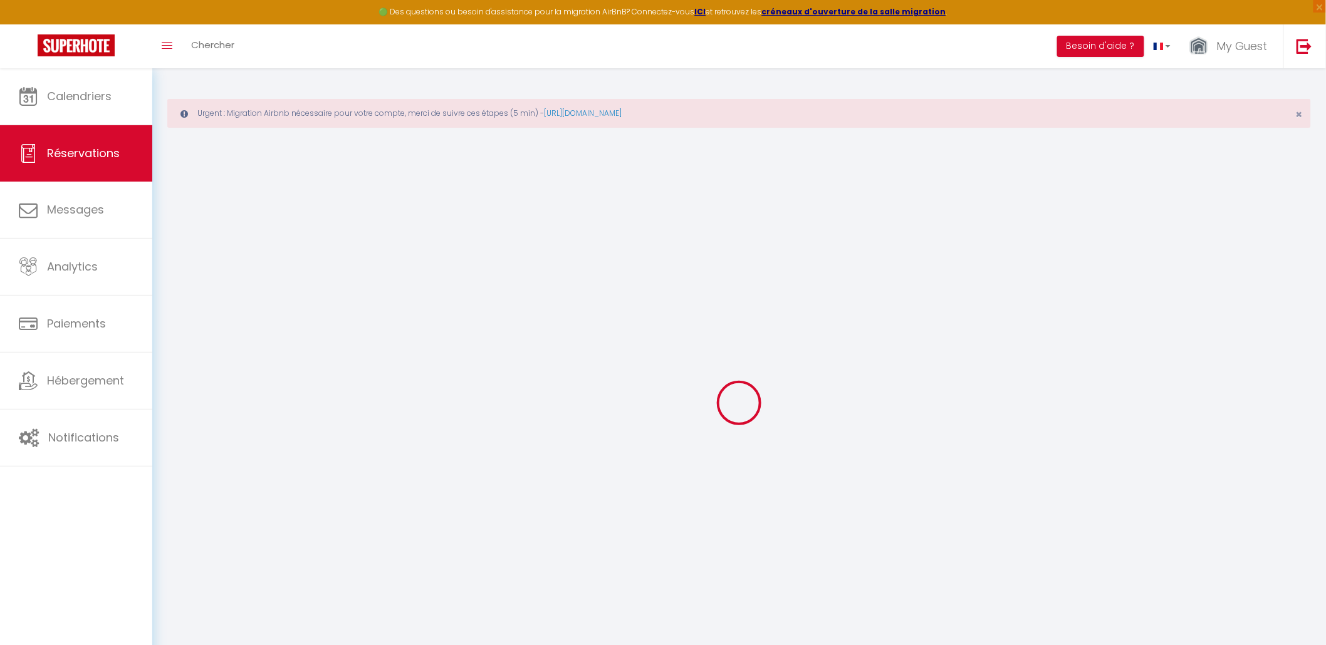
select select
type input "5"
select select "12"
select select
type input "2454.21"
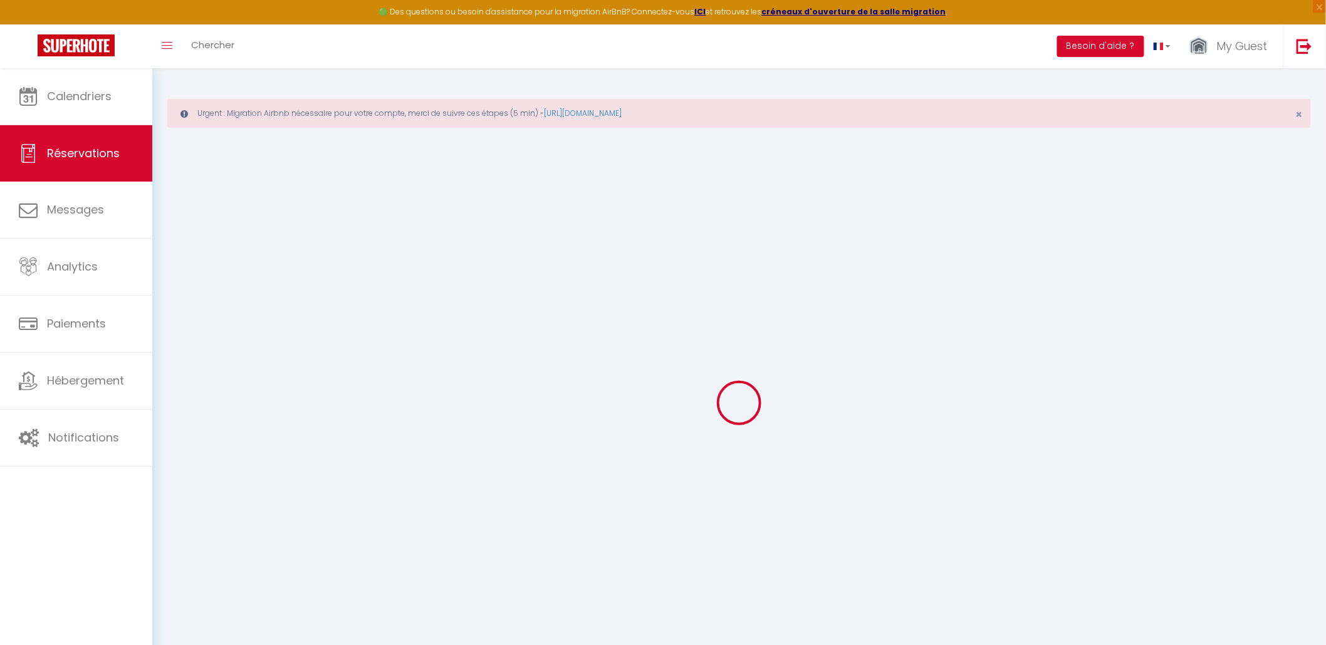
checkbox input "false"
type input "0"
select select "2"
type input "129"
type input "0"
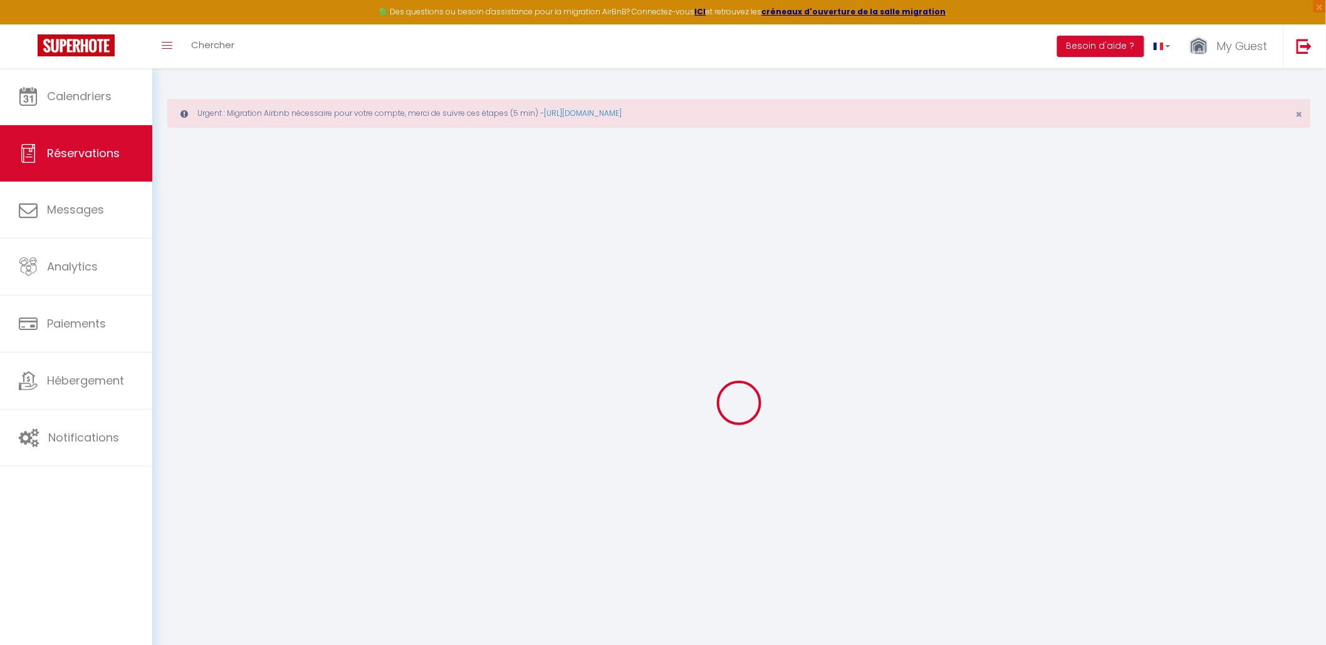
type input "0"
select select
select select "14"
checkbox input "false"
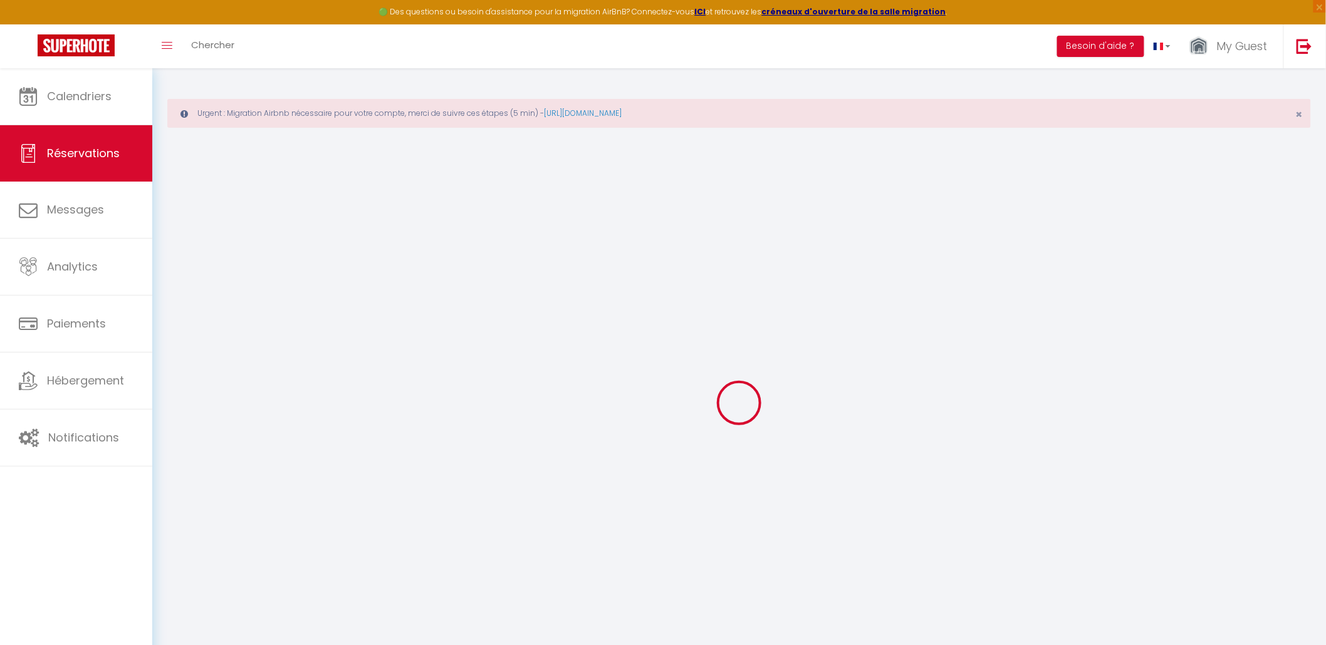
select select
checkbox input "false"
select select
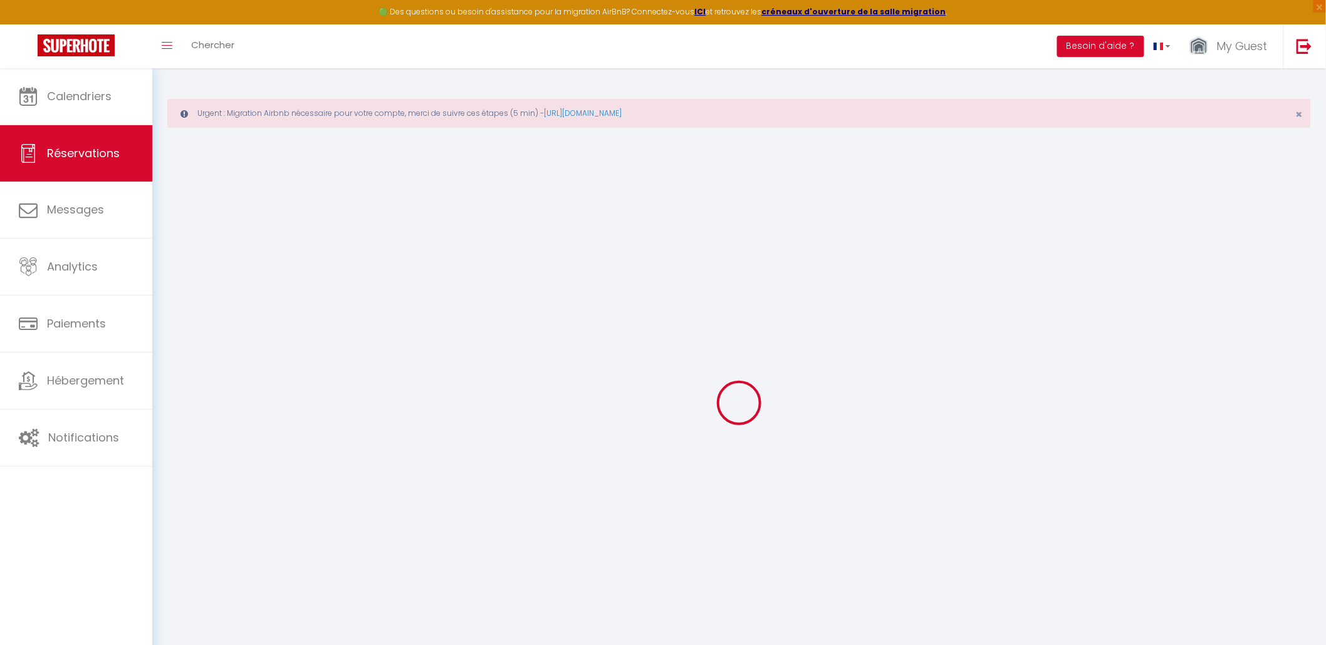
checkbox input "false"
type textarea "** THIS RESERVATION HAS BEEN PRE-PAID ** Approximate time of arrival: between 1…"
type textarea "NPO FAIRE BM11 EN DEP [PERSON_NAME] [PERSON_NAME]"
type input "129"
type input "96.48"
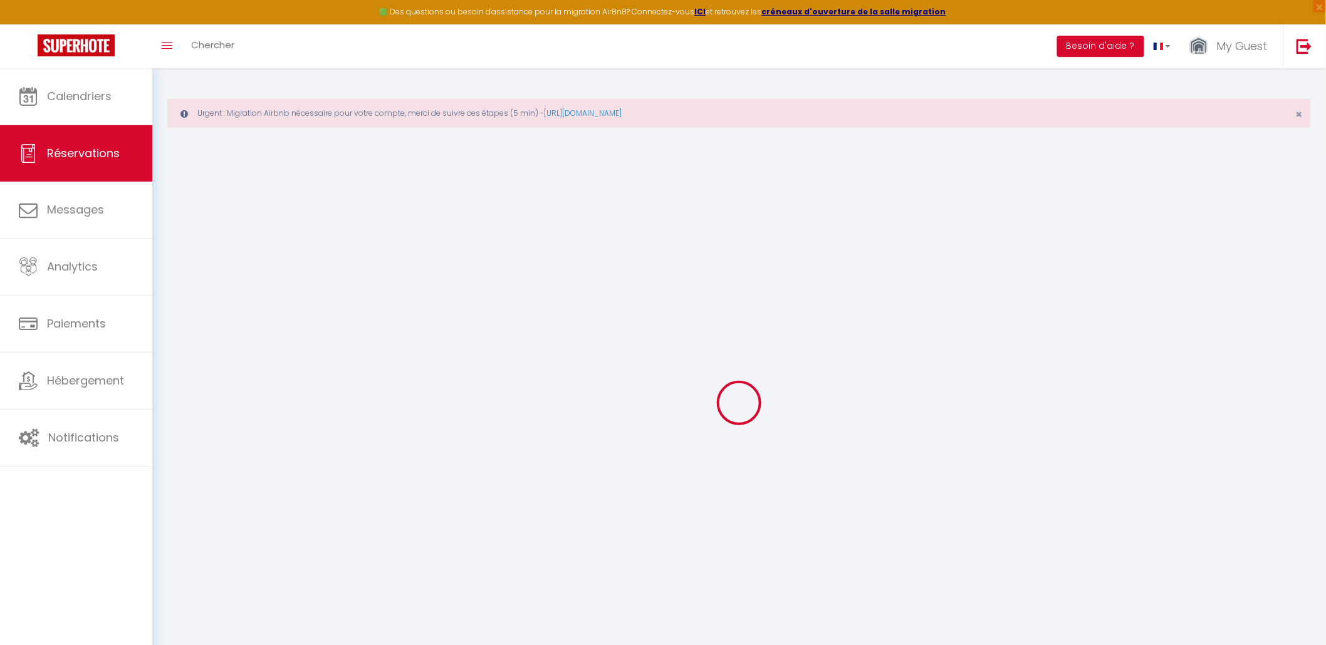
select select
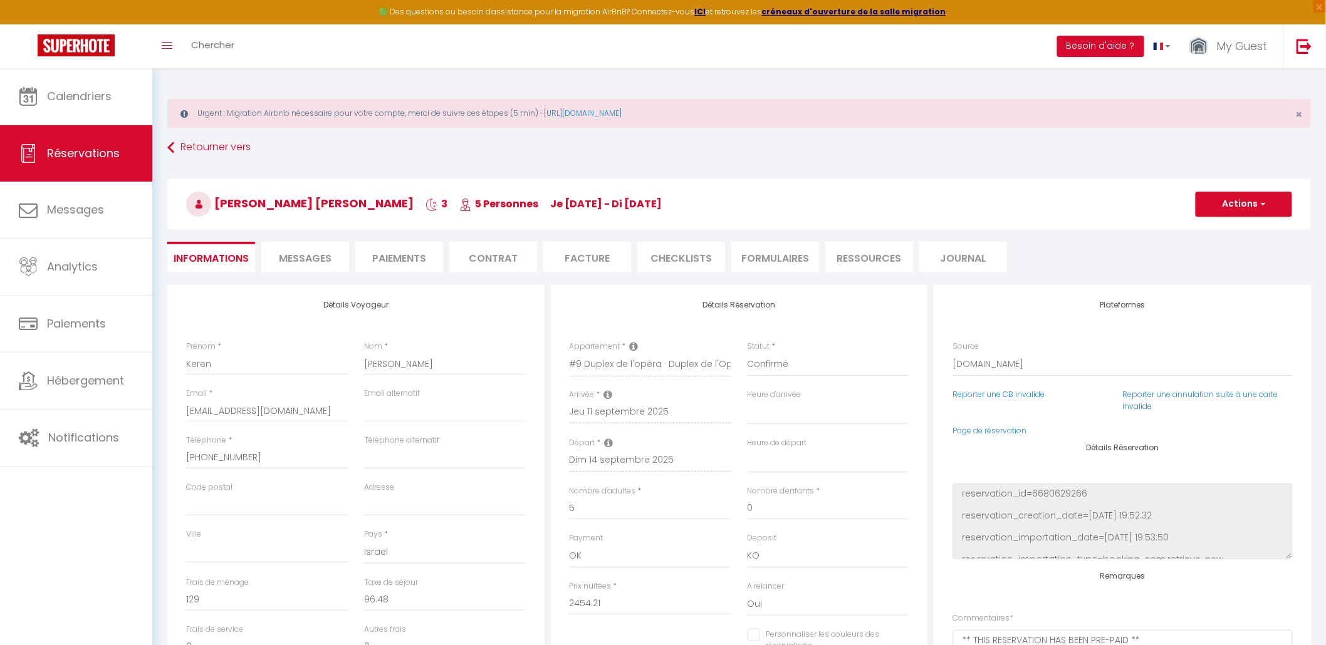
checkbox input "false"
select select
click at [312, 265] on li "Messages" at bounding box center [305, 257] width 88 height 31
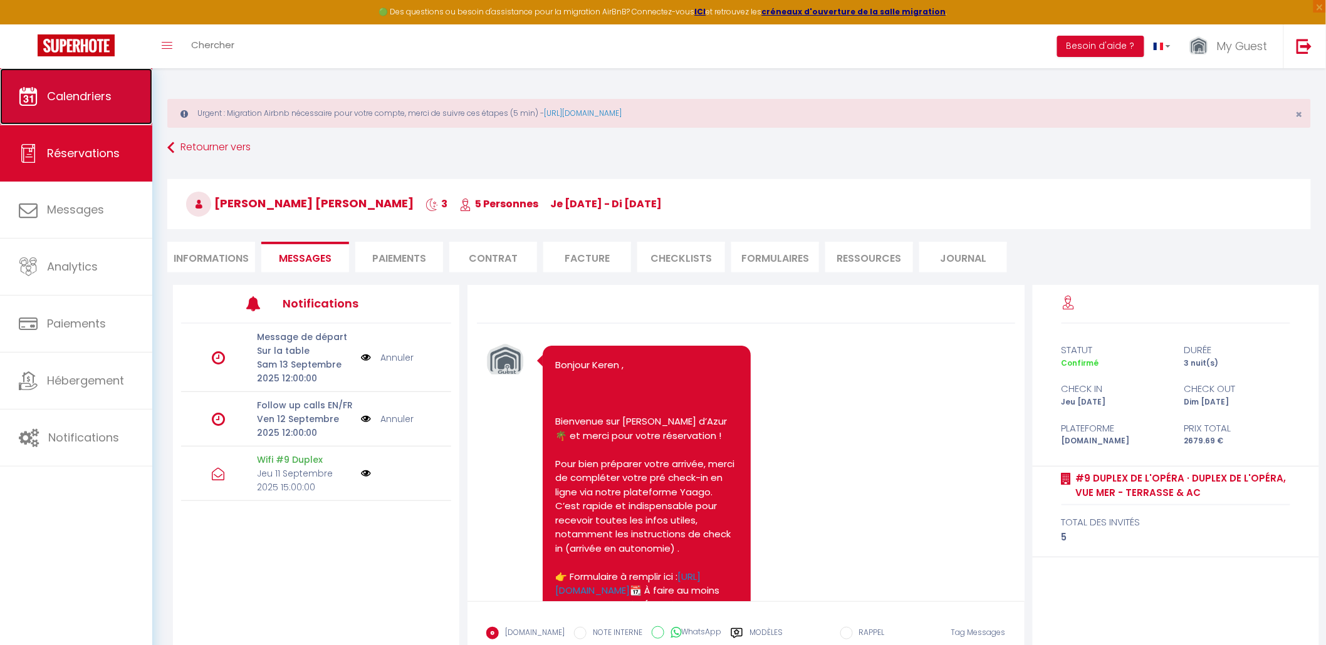
click at [63, 103] on span "Calendriers" at bounding box center [79, 96] width 65 height 16
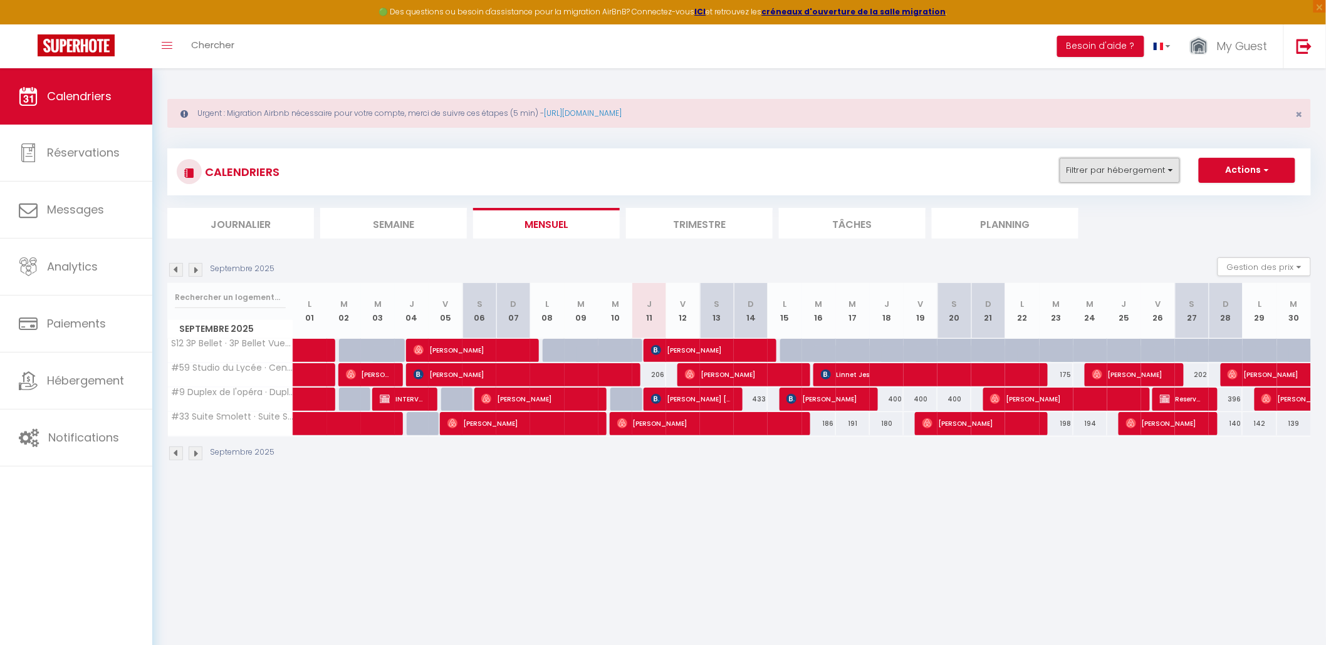
click at [1099, 174] on button "Filtrer par hébergement" at bounding box center [1120, 170] width 120 height 25
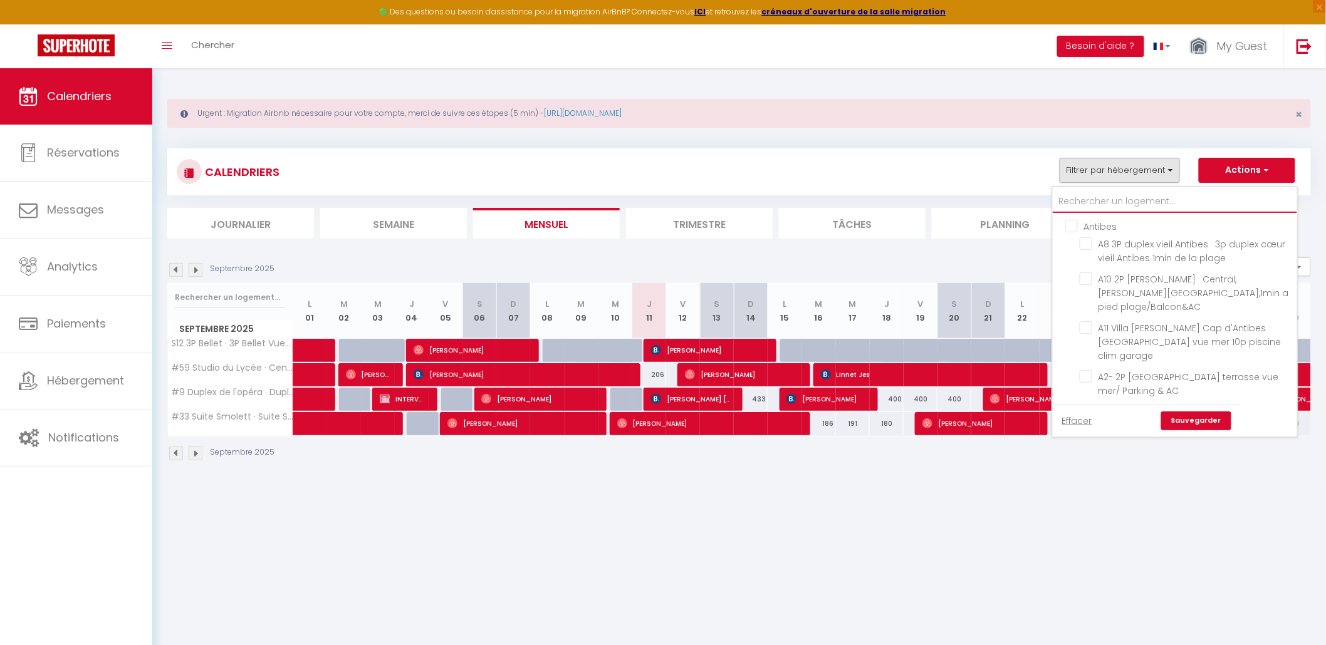
click at [1087, 207] on input "text" at bounding box center [1175, 202] width 244 height 23
type input "l"
checkbox input "false"
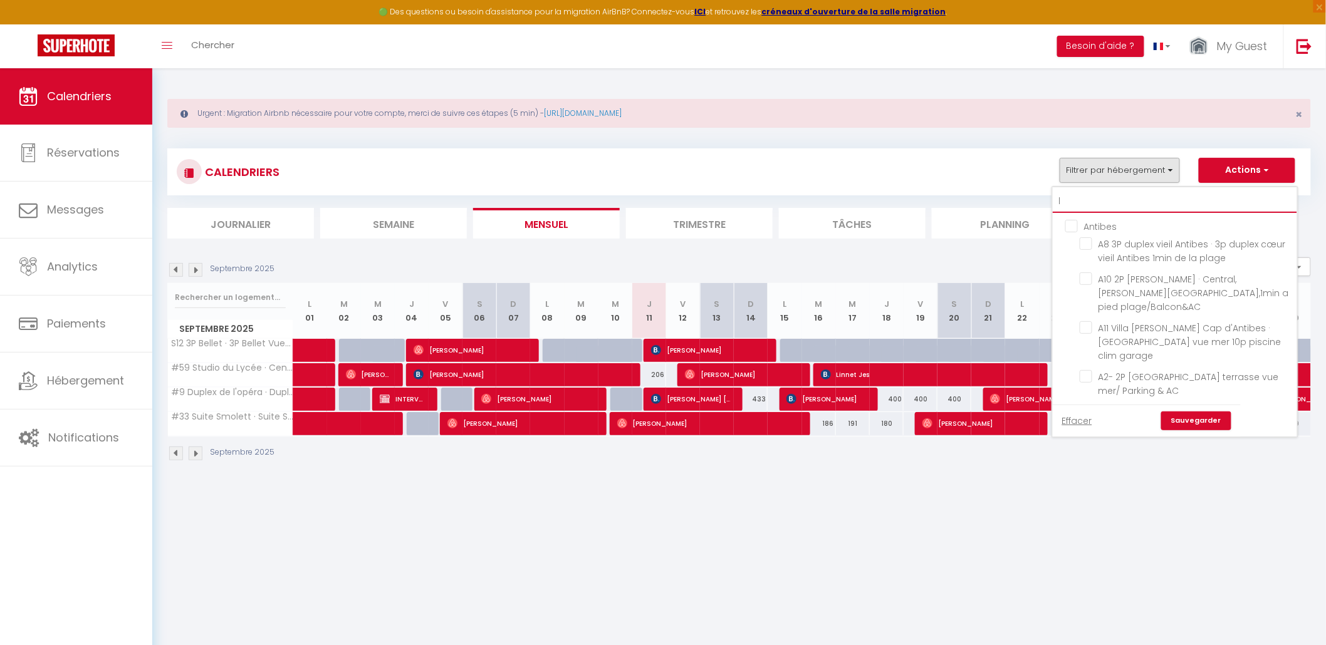
checkbox input "false"
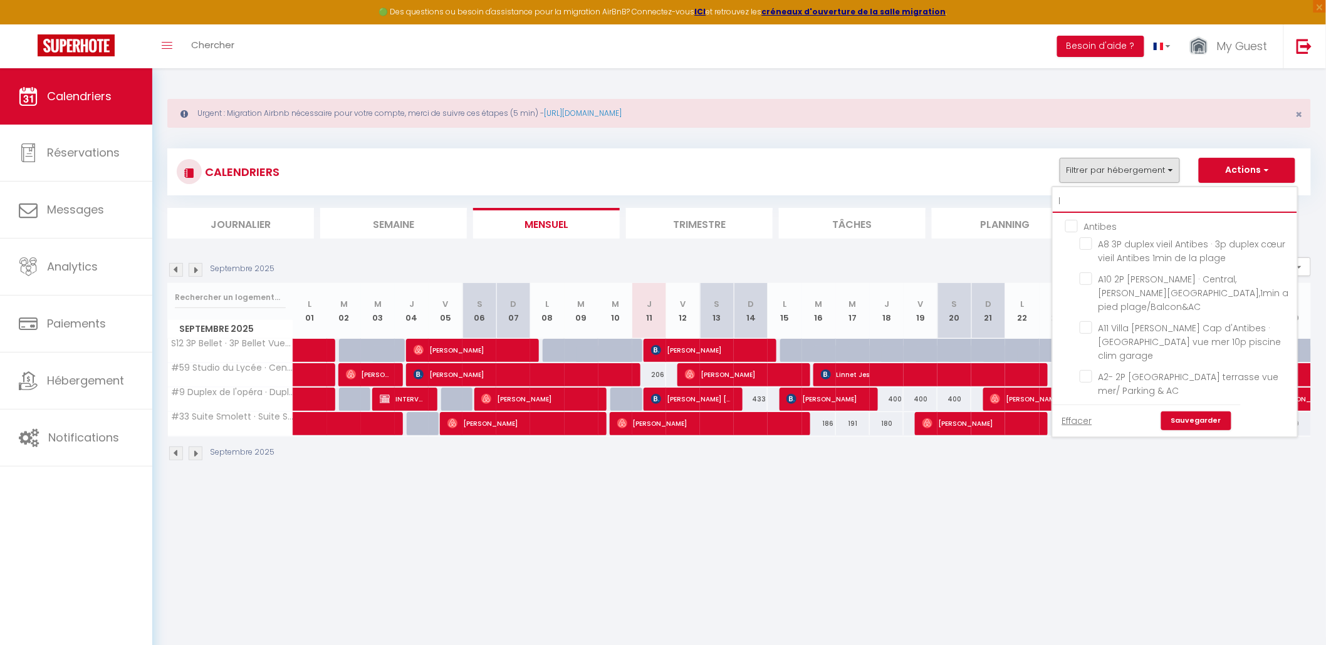
checkbox input "false"
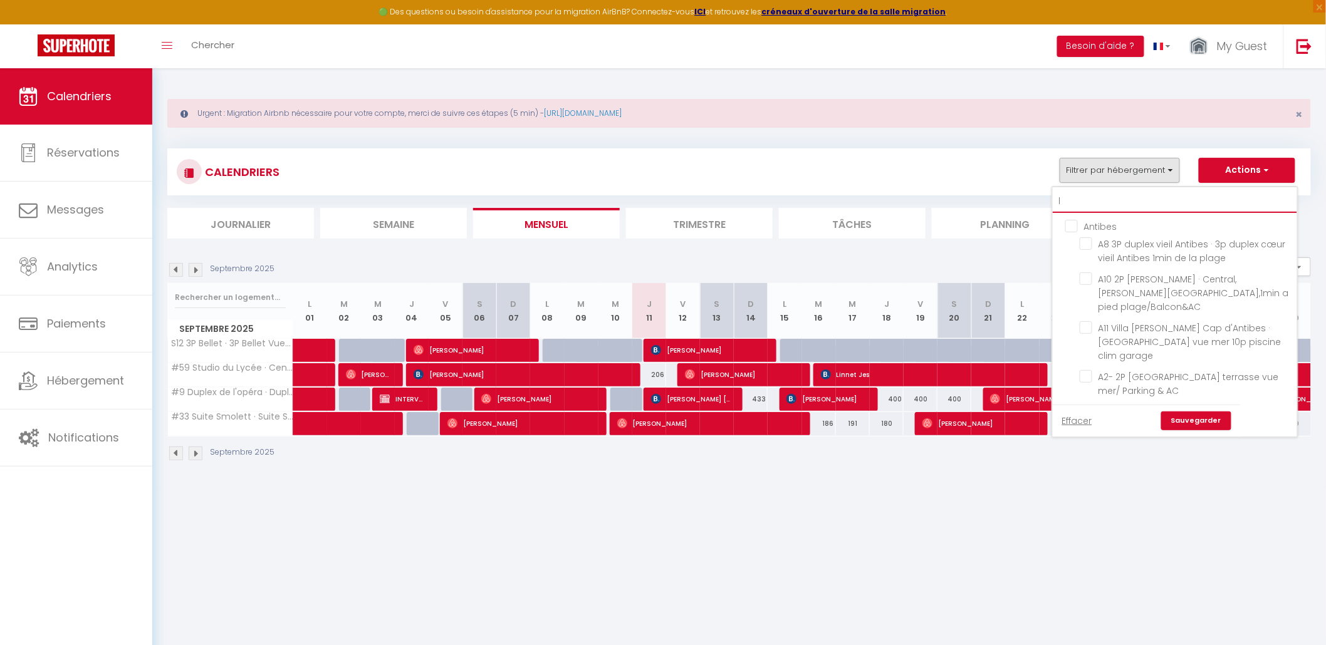
checkbox input "false"
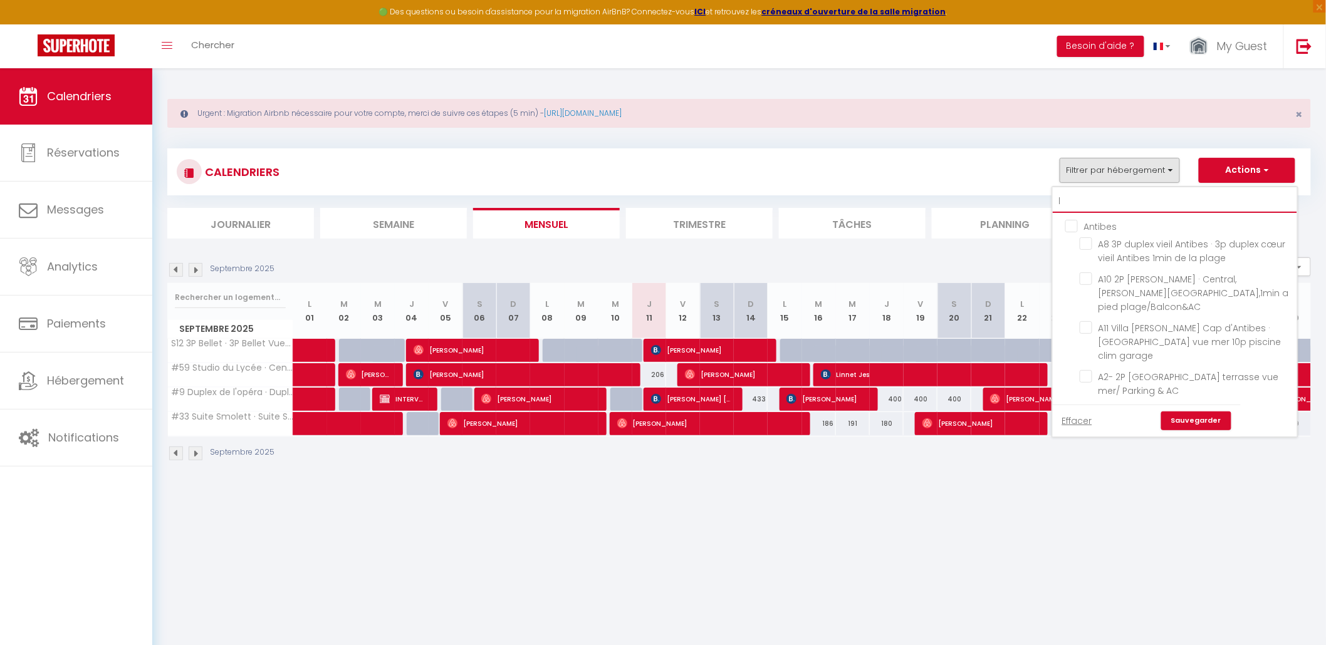
checkbox input "false"
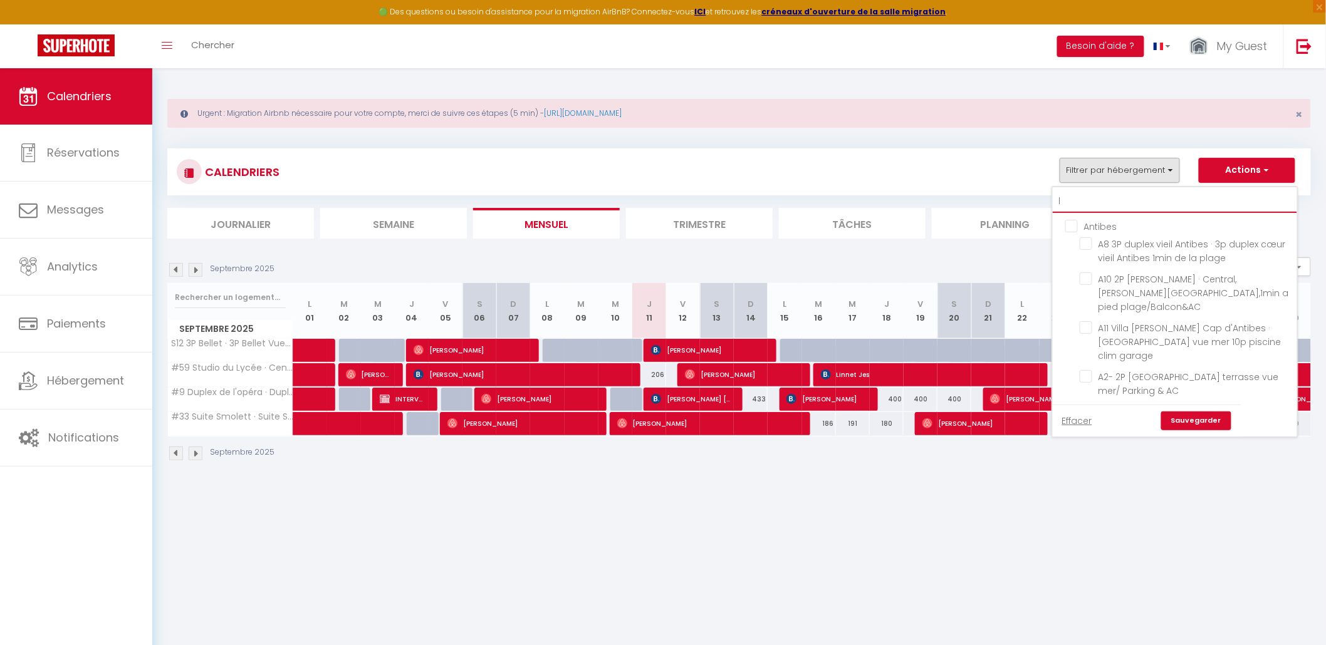
checkbox input "false"
checkbox input "true"
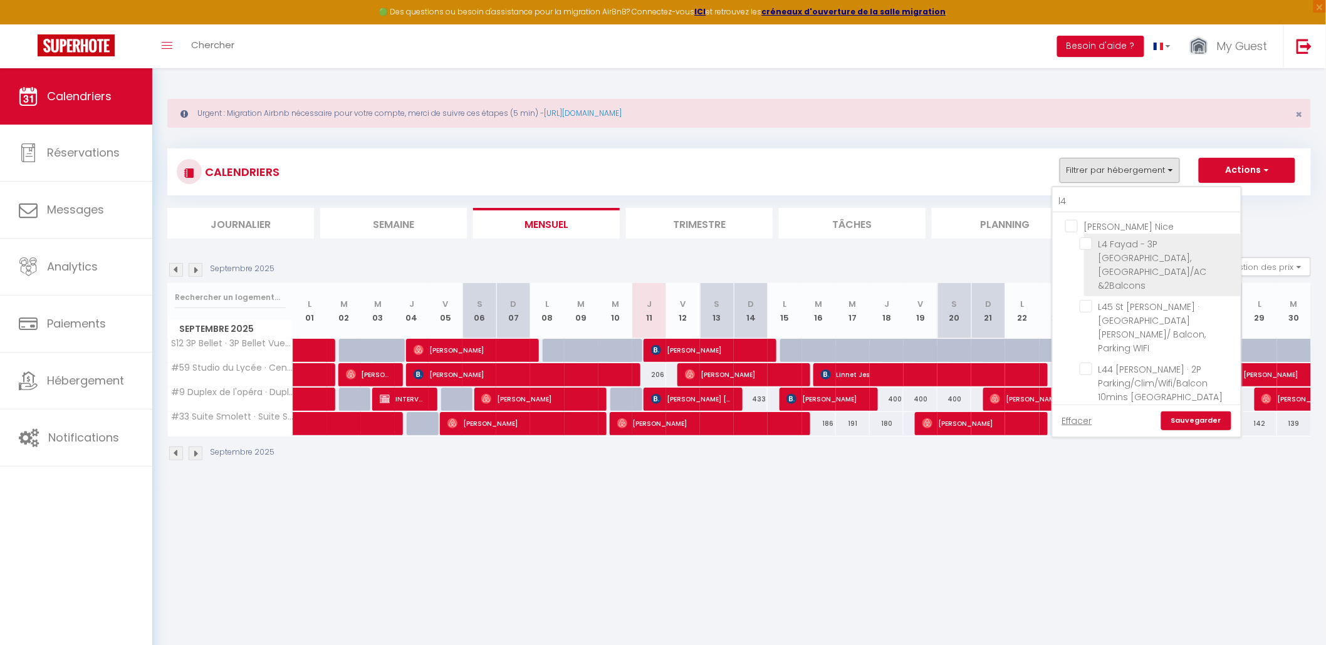
click at [1134, 244] on input "L4 Fayad - 3P [GEOGRAPHIC_DATA], [GEOGRAPHIC_DATA]/AC &2Balcons" at bounding box center [1158, 244] width 157 height 13
click at [1178, 416] on link "Sauvegarder" at bounding box center [1196, 421] width 70 height 19
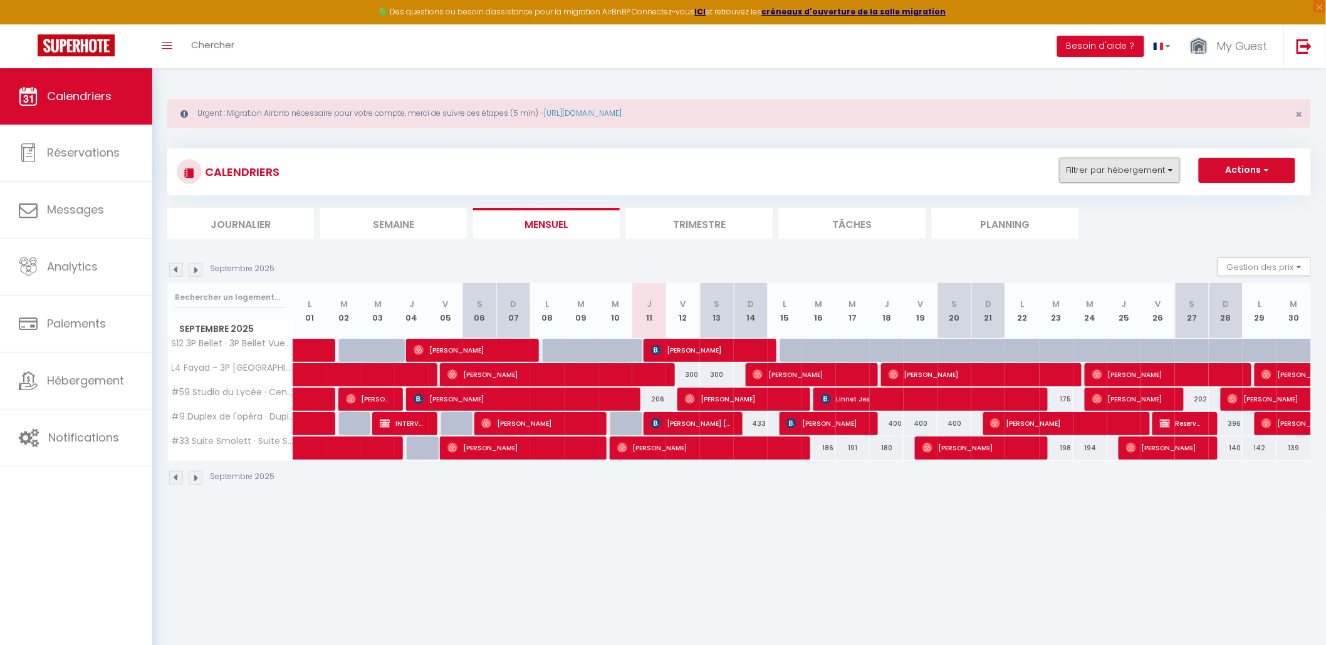
click at [1097, 163] on button "Filtrer par hébergement" at bounding box center [1120, 170] width 120 height 25
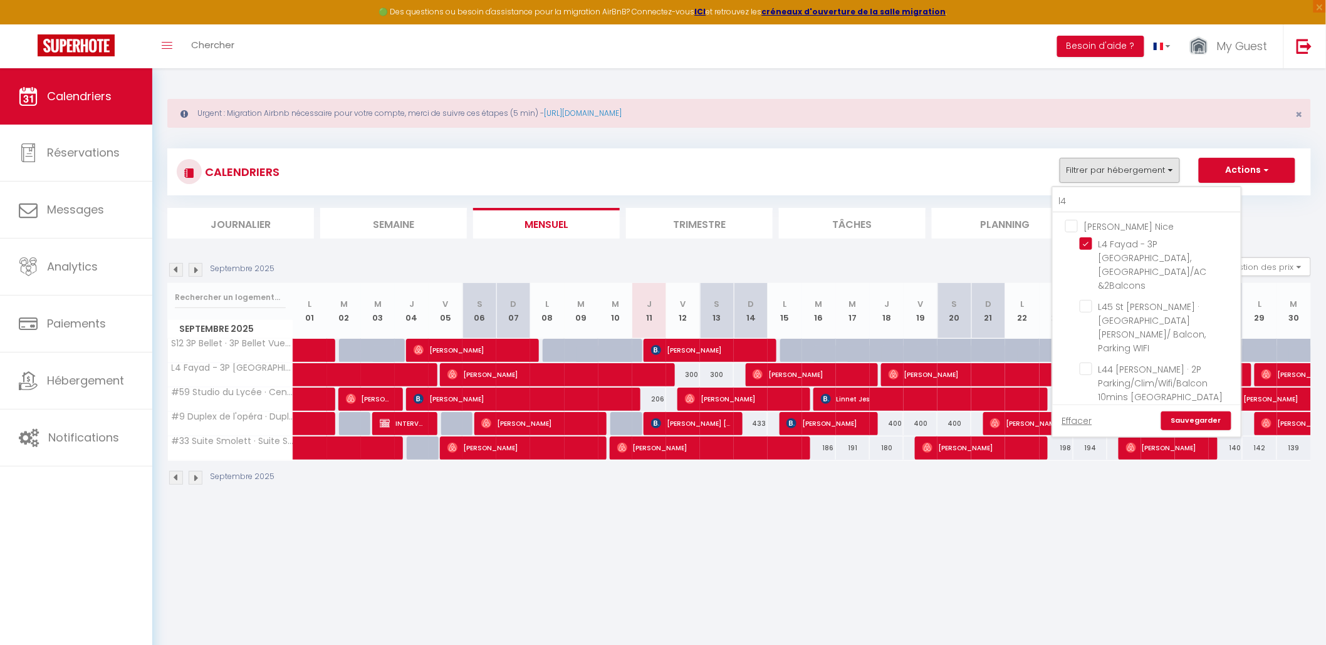
click at [1073, 223] on input "[PERSON_NAME] Nice" at bounding box center [1159, 225] width 188 height 13
drag, startPoint x: 1079, startPoint y: 204, endPoint x: 1057, endPoint y: 202, distance: 22.0
click at [1057, 202] on input "l4" at bounding box center [1147, 202] width 188 height 23
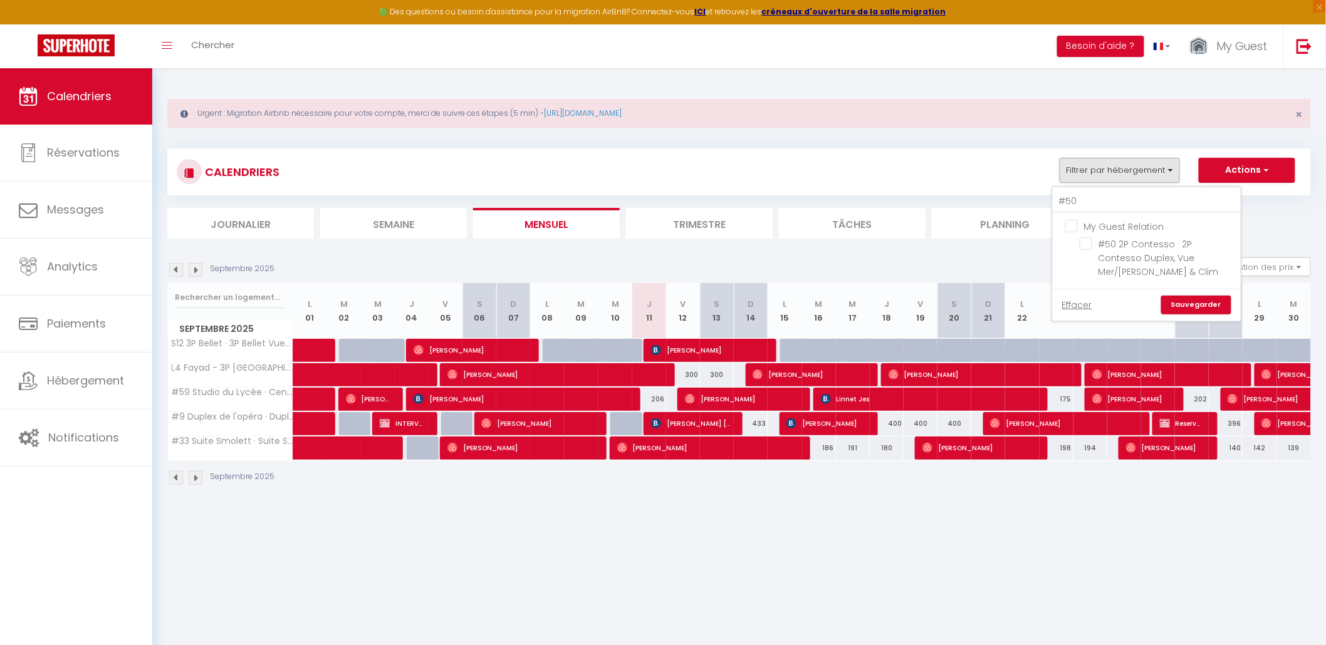
click at [1080, 227] on input "My Guest Relation" at bounding box center [1159, 225] width 188 height 13
click at [1092, 243] on input "#50 2P Contesso · 2P Contesso Duplex, Vue Mer/[PERSON_NAME] & Clim" at bounding box center [1158, 244] width 157 height 13
click at [1198, 301] on link "Sauvegarder" at bounding box center [1196, 305] width 70 height 19
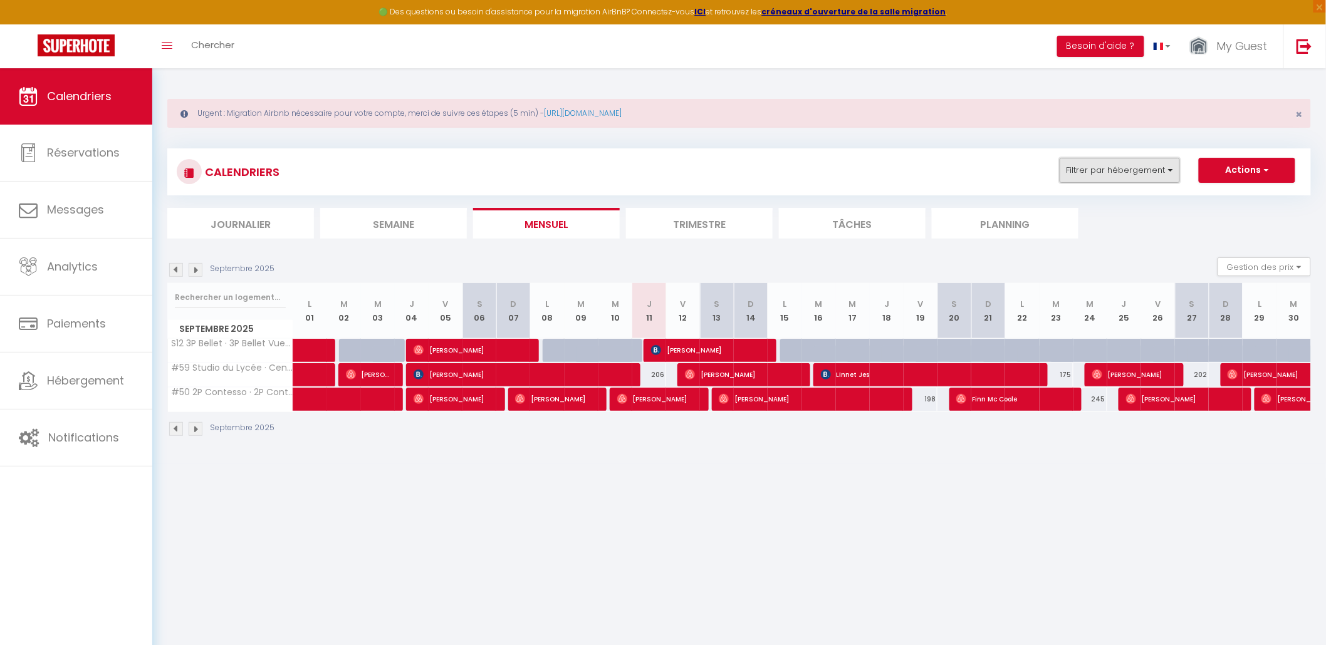
click at [1134, 164] on button "Filtrer par hébergement" at bounding box center [1120, 170] width 120 height 25
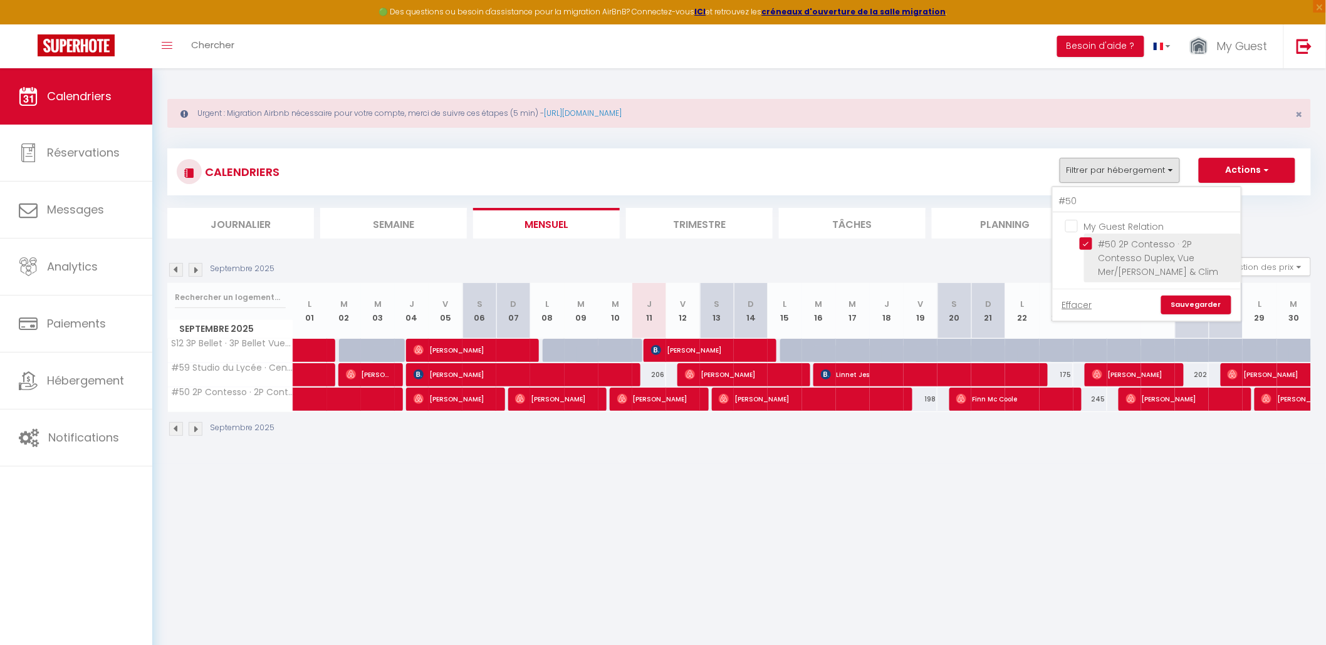
click at [1087, 248] on input "#50 2P Contesso · 2P Contesso Duplex, Vue Mer/[PERSON_NAME] & Clim" at bounding box center [1158, 244] width 157 height 13
click at [1085, 200] on input "#50" at bounding box center [1147, 202] width 188 height 23
click at [1118, 246] on input "#33 Suite Smolett · Suite Smollet balcons 2mins Tramway & 10 mins Mer" at bounding box center [1158, 244] width 157 height 13
click at [1186, 305] on link "Sauvegarder" at bounding box center [1196, 305] width 70 height 19
